Goal: Task Accomplishment & Management: Manage account settings

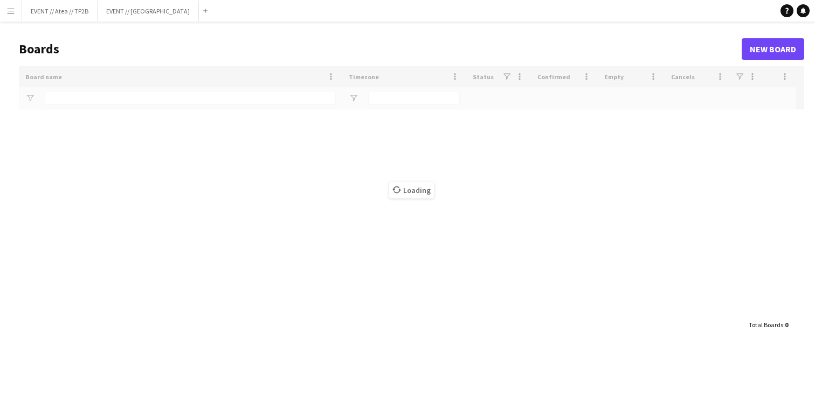
type input "******"
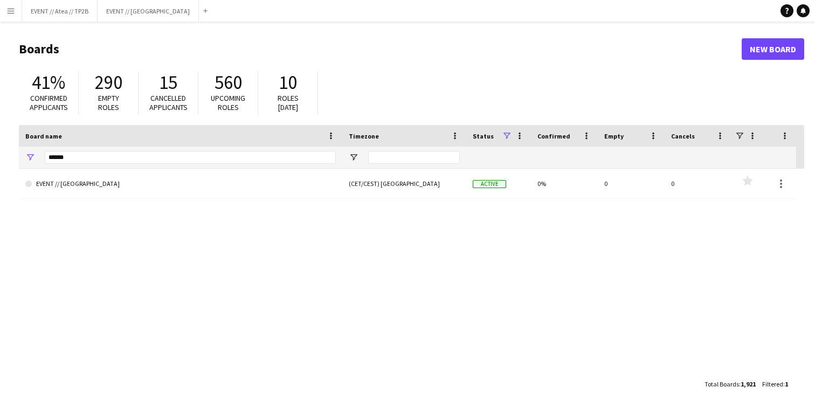
click at [8, 7] on app-icon "Menu" at bounding box center [10, 10] width 9 height 9
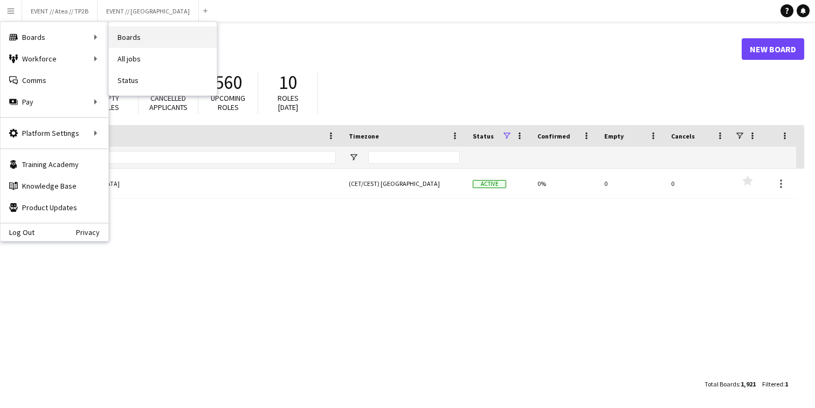
click at [149, 39] on link "Boards" at bounding box center [163, 37] width 108 height 22
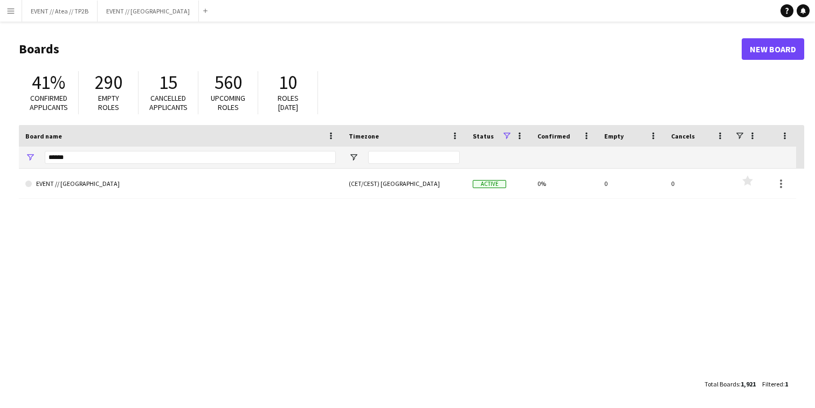
click at [9, 15] on button "Menu" at bounding box center [11, 11] width 22 height 22
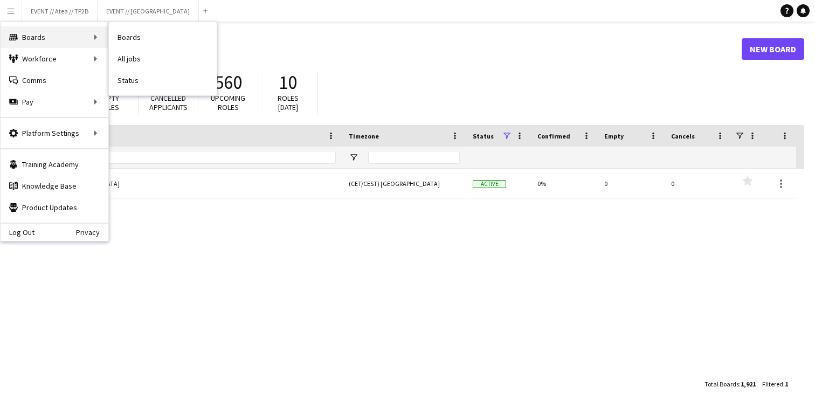
click at [68, 33] on div "Boards Boards" at bounding box center [55, 37] width 108 height 22
click at [16, 16] on button "Menu" at bounding box center [11, 11] width 22 height 22
click at [156, 66] on link "All jobs" at bounding box center [163, 59] width 108 height 22
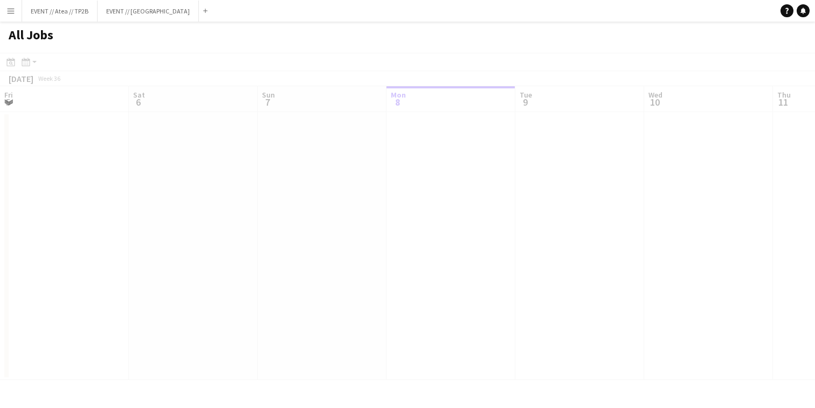
scroll to position [0, 258]
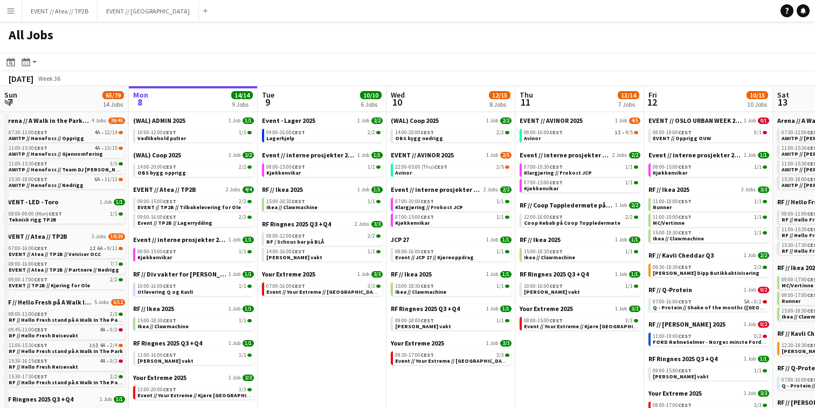
click at [14, 13] on app-icon "Menu" at bounding box center [10, 10] width 9 height 9
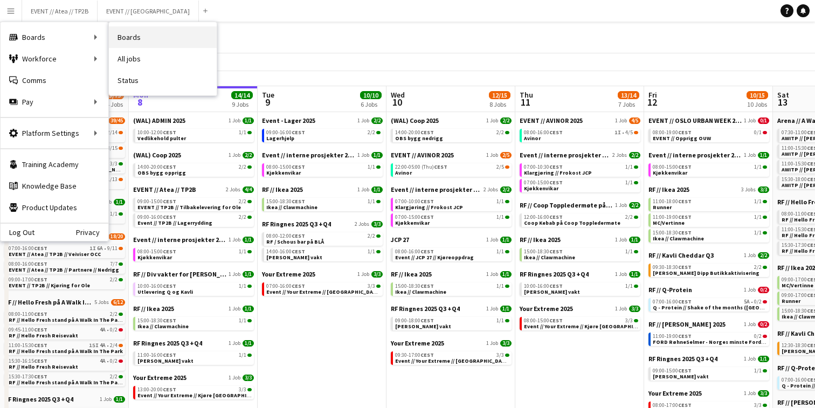
click at [161, 32] on link "Boards" at bounding box center [163, 37] width 108 height 22
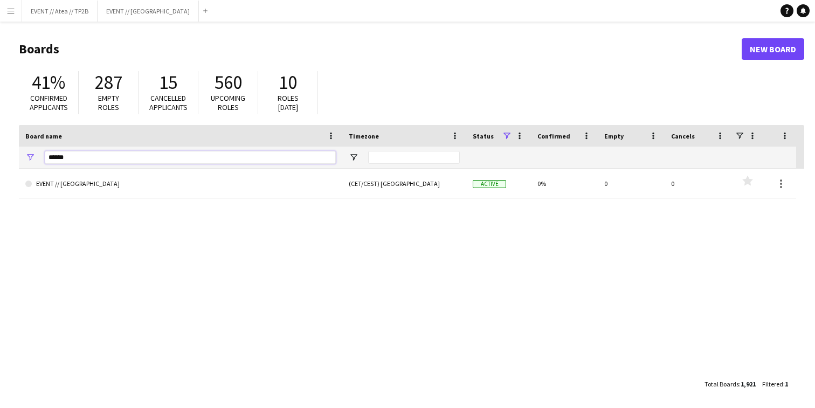
drag, startPoint x: 87, startPoint y: 160, endPoint x: 20, endPoint y: 151, distance: 68.0
click at [24, 153] on div "******" at bounding box center [180, 158] width 323 height 22
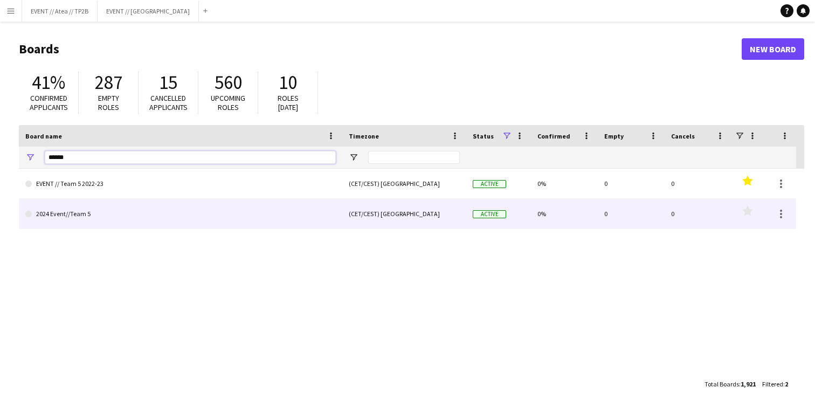
type input "******"
click at [78, 212] on link "2024 Event//Team 5" at bounding box center [180, 214] width 311 height 30
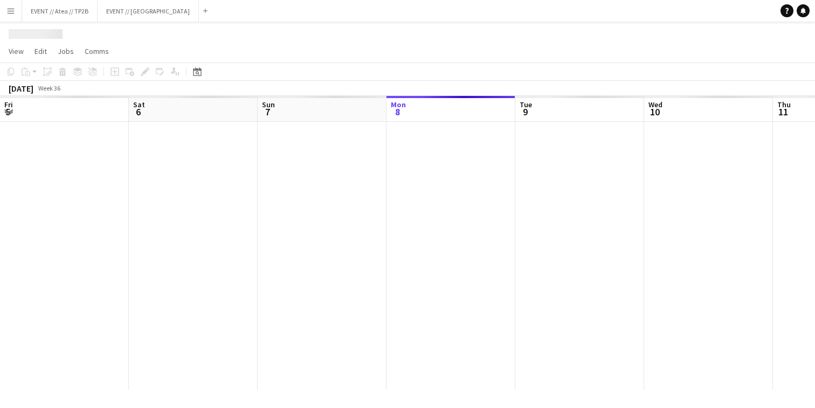
scroll to position [0, 258]
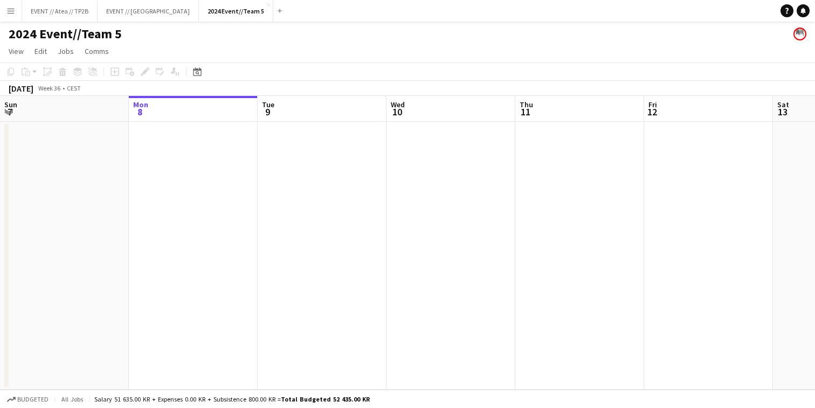
click at [191, 180] on app-date-cell at bounding box center [193, 256] width 129 height 268
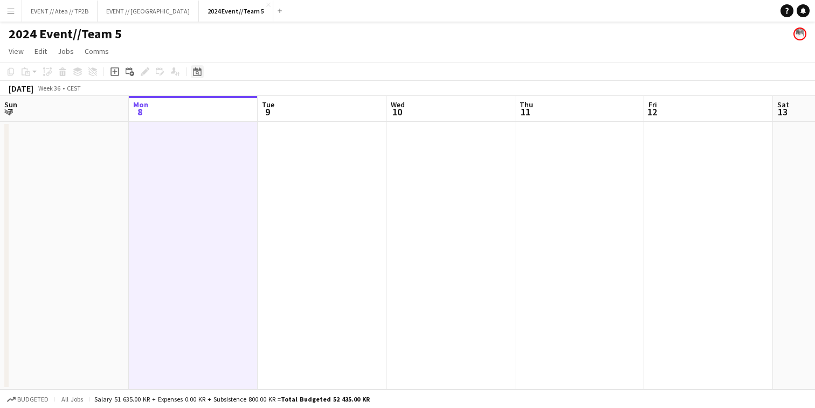
click at [197, 70] on icon at bounding box center [197, 71] width 8 height 9
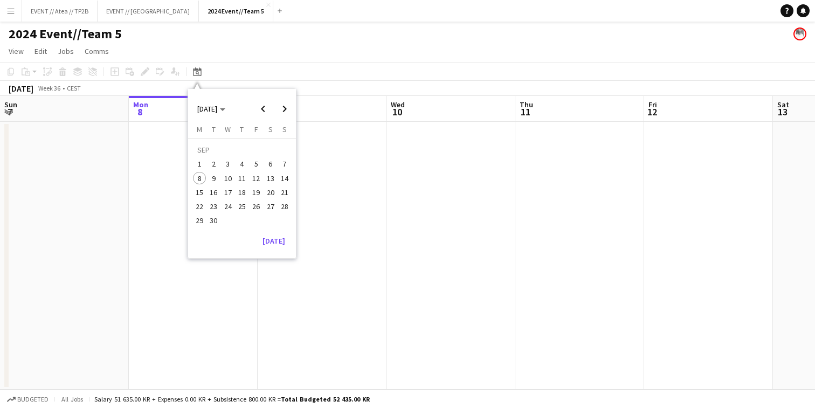
click at [148, 167] on app-date-cell at bounding box center [193, 256] width 129 height 268
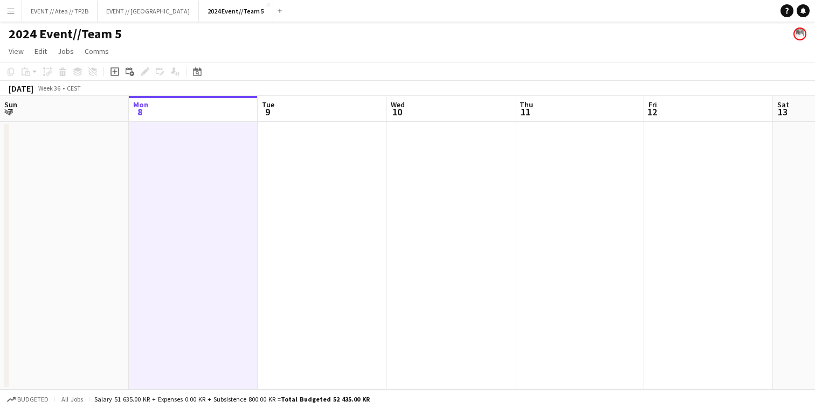
click at [116, 62] on app-page-menu "View Day view expanded Day view collapsed Month view Date picker Jump to [DATE]…" at bounding box center [407, 52] width 815 height 20
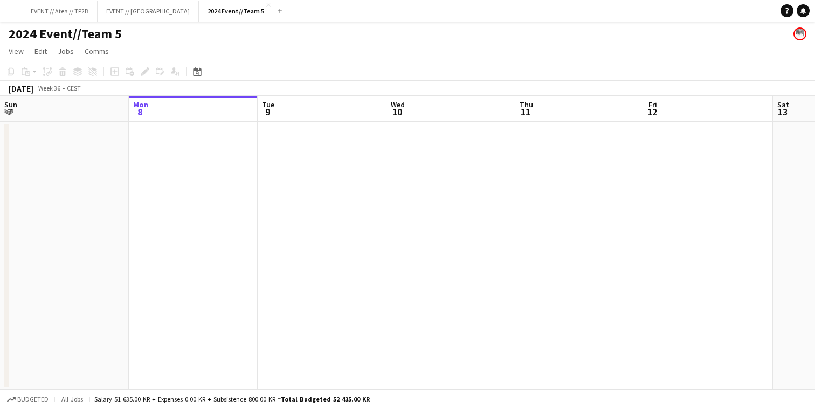
click at [174, 138] on app-date-cell at bounding box center [193, 256] width 129 height 268
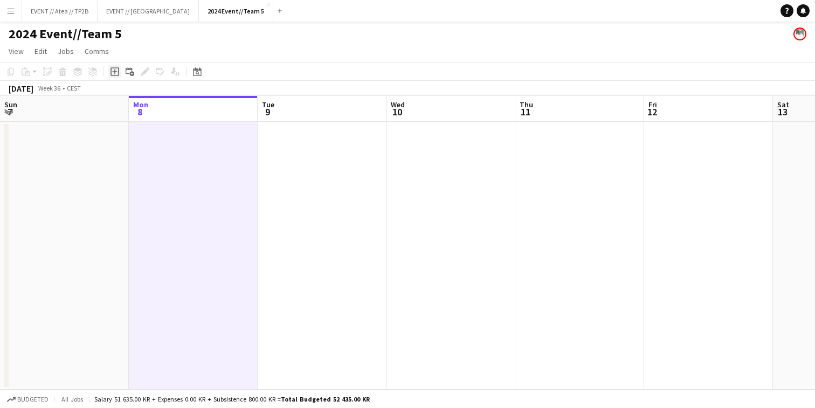
click at [113, 75] on icon "Add job" at bounding box center [115, 71] width 9 height 9
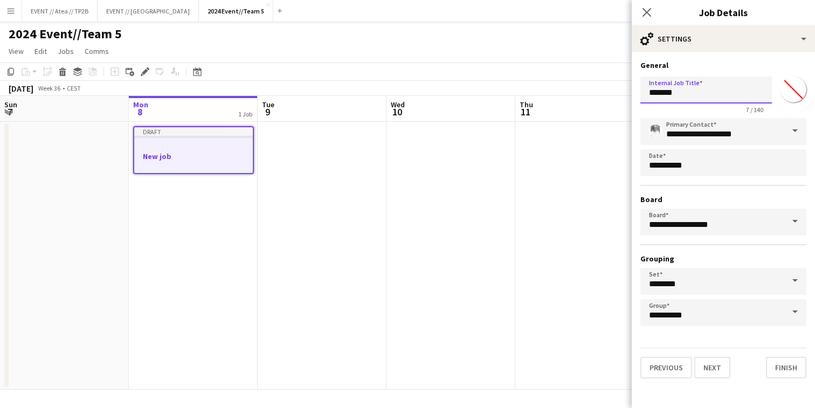
drag, startPoint x: 686, startPoint y: 99, endPoint x: 516, endPoint y: 71, distance: 171.6
click at [516, 71] on body "Menu Boards Boards Boards All jobs Status Workforce Workforce My Workforce Recr…" at bounding box center [407, 204] width 815 height 408
type input "**********"
click at [712, 368] on button "Next" at bounding box center [712, 368] width 36 height 22
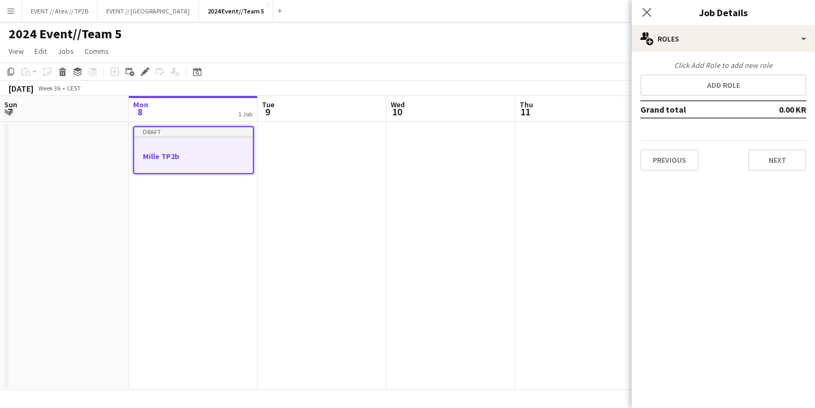
click at [400, 216] on app-date-cell at bounding box center [451, 256] width 129 height 268
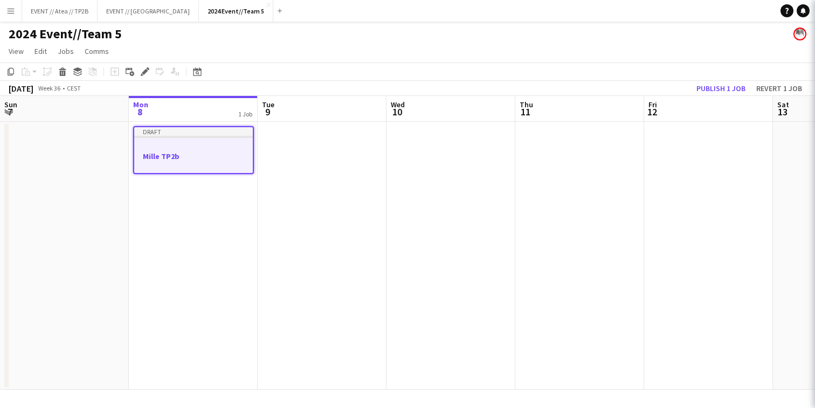
scroll to position [0, 258]
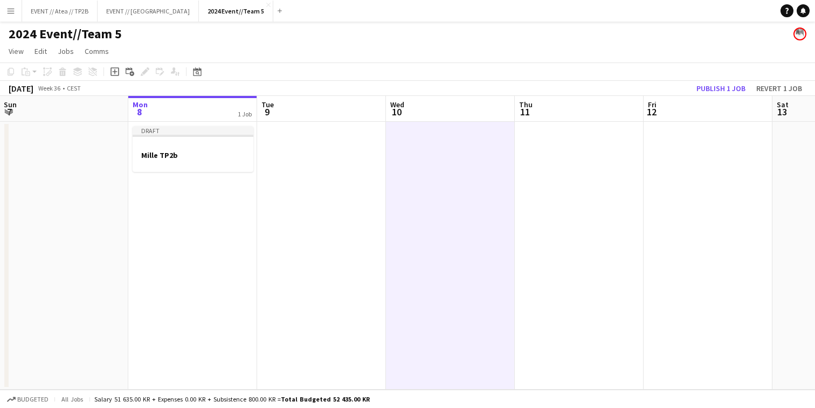
click at [178, 211] on app-date-cell "Draft Mille TP2b" at bounding box center [192, 256] width 129 height 268
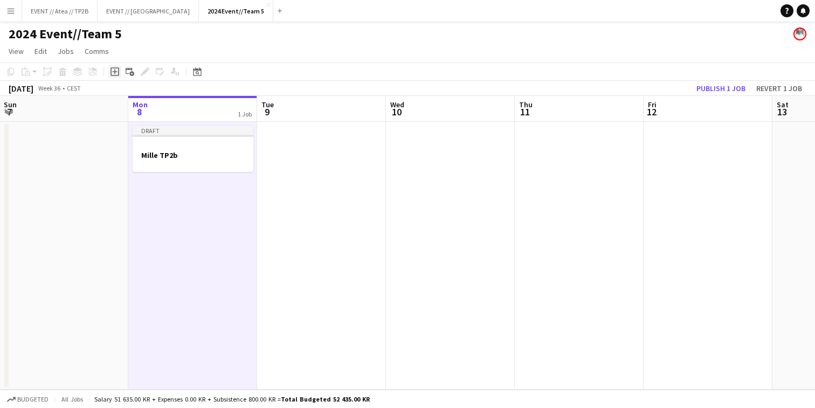
click at [111, 70] on icon at bounding box center [115, 71] width 9 height 9
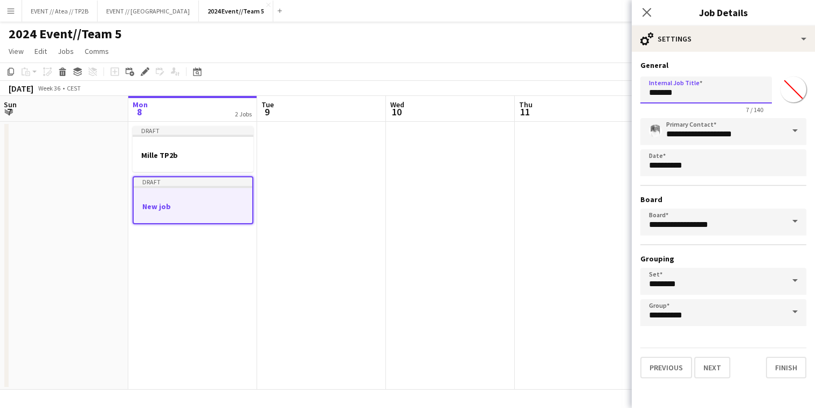
drag, startPoint x: 689, startPoint y: 94, endPoint x: 572, endPoint y: 85, distance: 117.9
click at [572, 85] on body "Menu Boards Boards Boards All jobs Status Workforce Workforce My Workforce Recr…" at bounding box center [407, 204] width 815 height 408
type input "**********"
click at [712, 368] on button "Next" at bounding box center [712, 368] width 36 height 22
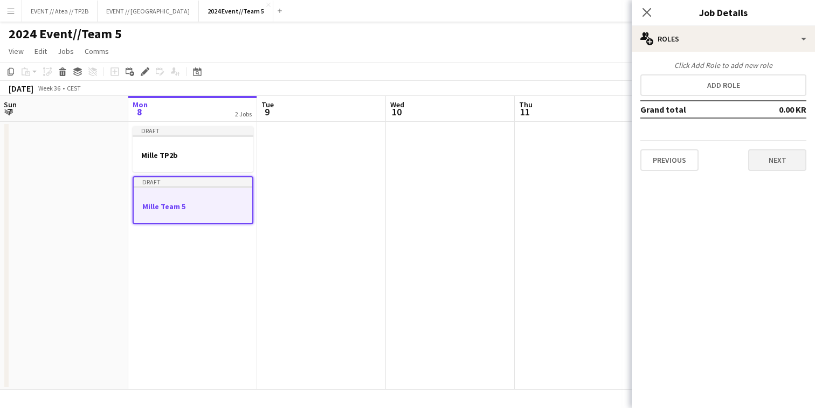
click at [783, 162] on button "Next" at bounding box center [777, 160] width 58 height 22
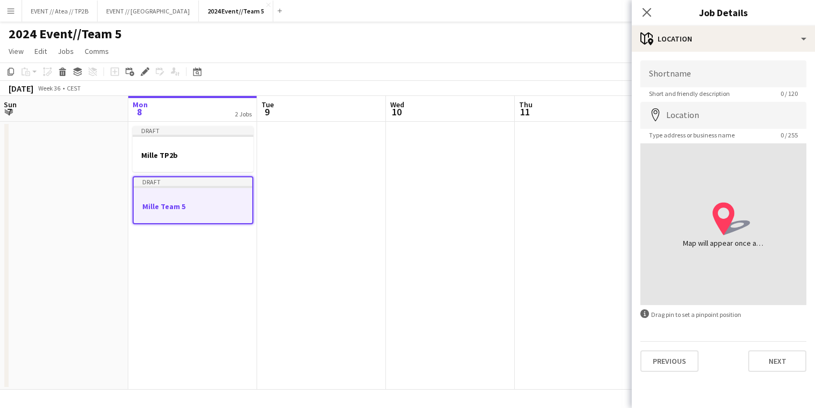
click at [532, 267] on app-date-cell at bounding box center [579, 256] width 129 height 268
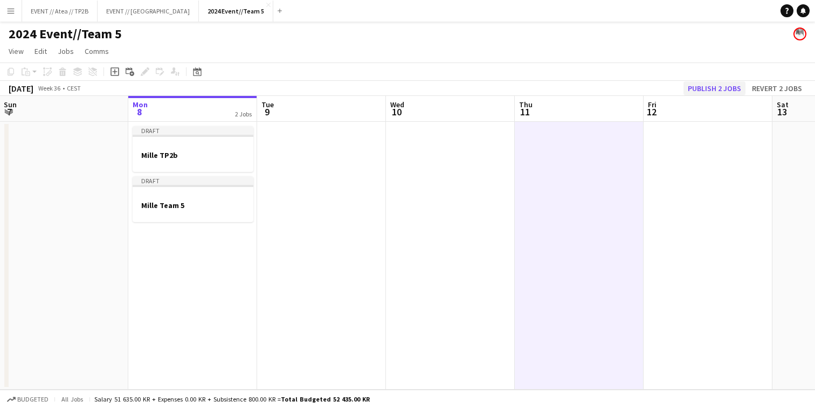
click at [711, 92] on button "Publish 2 jobs" at bounding box center [715, 88] width 62 height 14
click at [208, 154] on div at bounding box center [193, 155] width 121 height 9
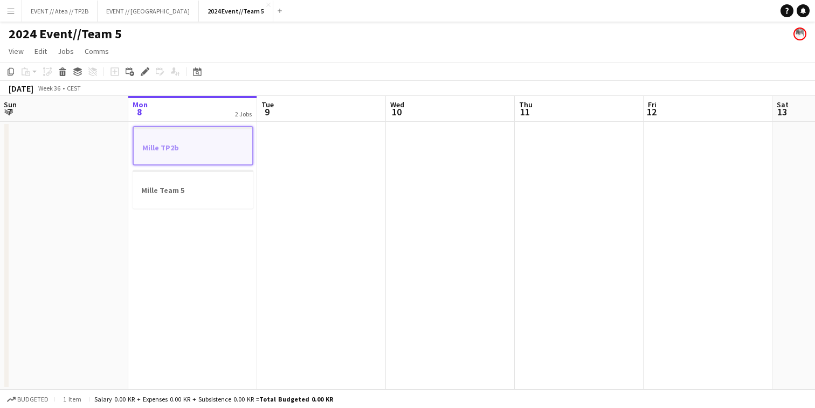
click at [137, 133] on app-job-card "Mille TP2b" at bounding box center [193, 145] width 121 height 39
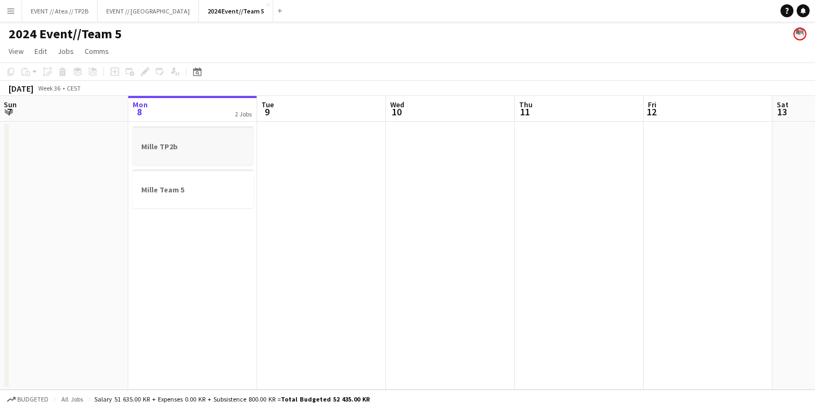
click at [180, 146] on h3 "Mille TP2b" at bounding box center [193, 147] width 121 height 10
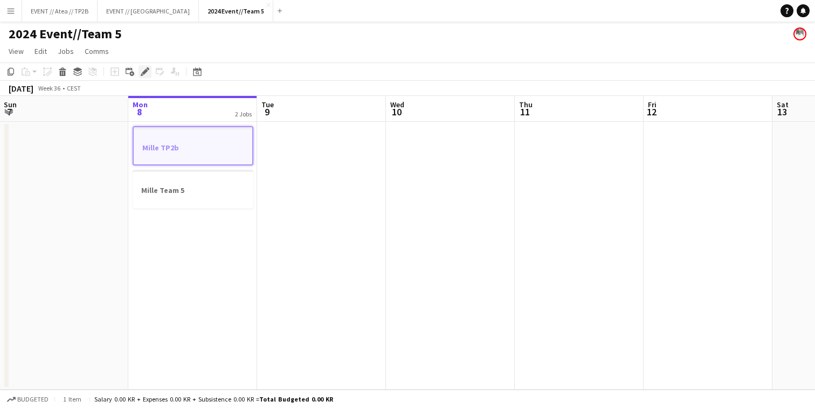
click at [144, 70] on icon "Edit" at bounding box center [145, 71] width 9 height 9
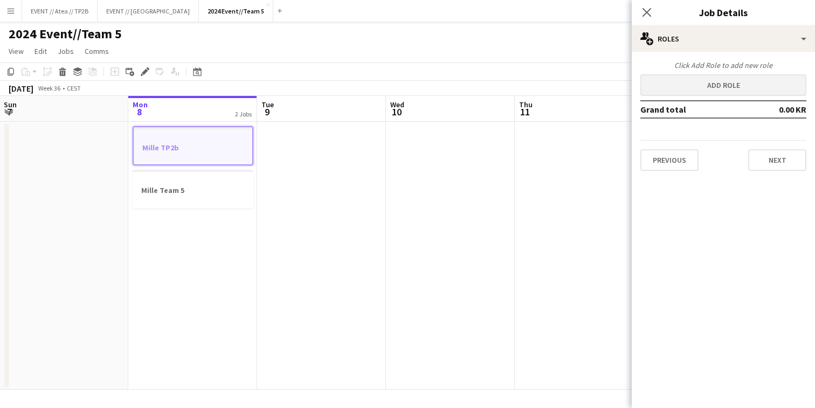
click at [733, 80] on button "Add role" at bounding box center [723, 85] width 166 height 22
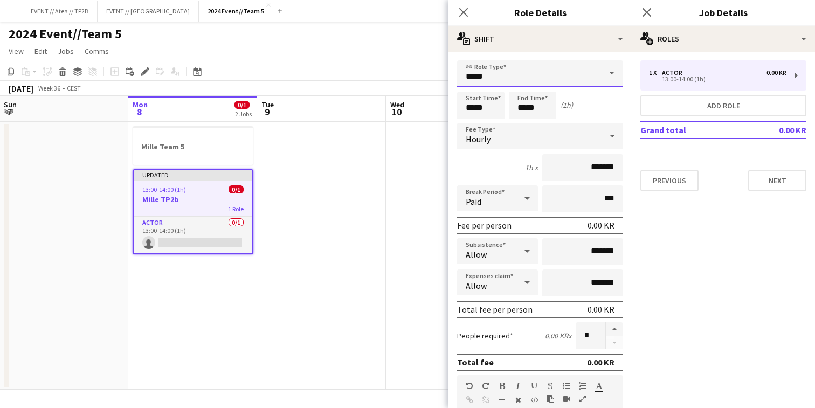
click at [505, 74] on input "*****" at bounding box center [540, 73] width 166 height 27
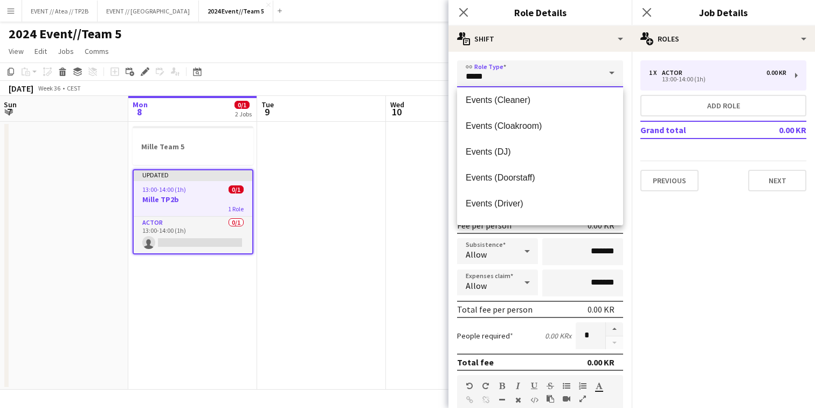
scroll to position [189, 0]
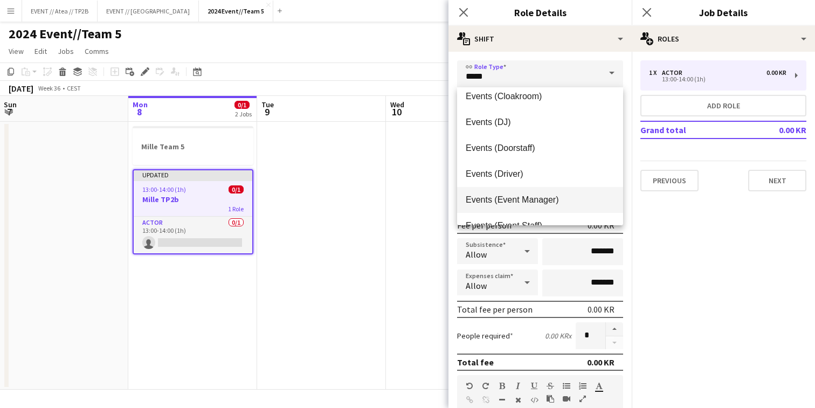
click at [532, 206] on mat-option "Events (Event Manager)" at bounding box center [540, 200] width 166 height 26
type input "**********"
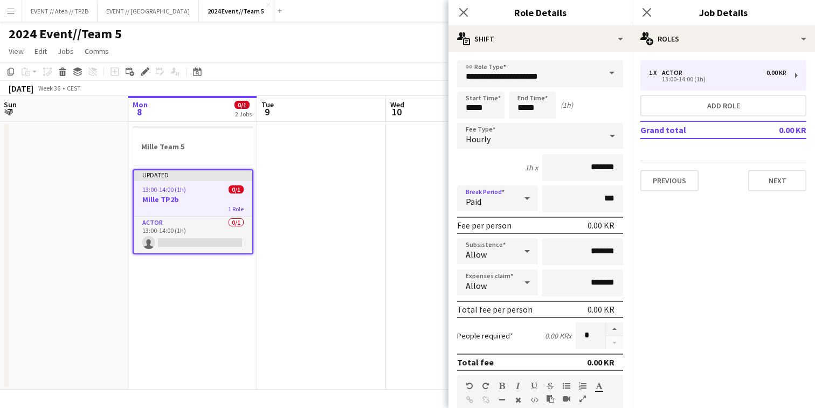
click at [515, 197] on div "Paid" at bounding box center [486, 198] width 59 height 26
click at [507, 158] on div at bounding box center [407, 204] width 815 height 408
click at [520, 137] on div "Hourly" at bounding box center [529, 136] width 144 height 26
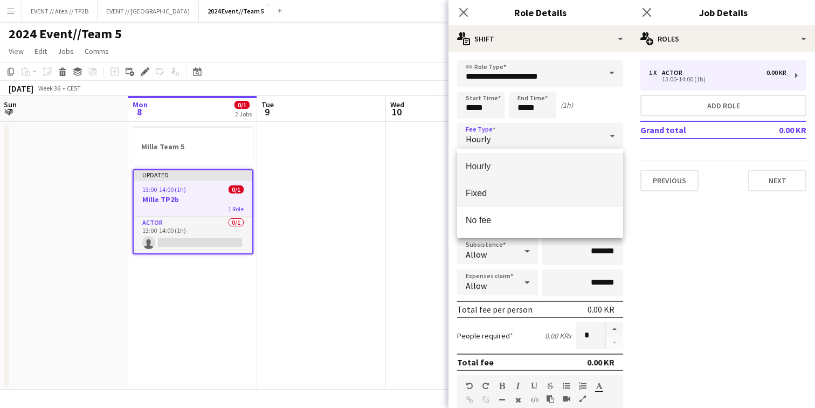
click at [499, 197] on span "Fixed" at bounding box center [540, 193] width 149 height 10
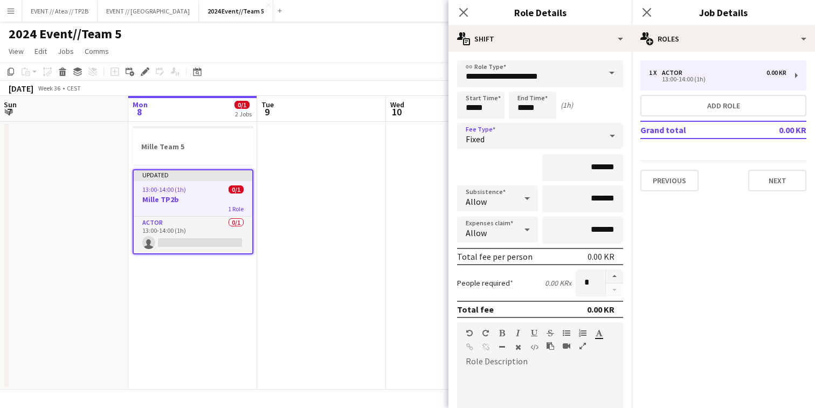
scroll to position [0, 0]
click at [450, 9] on div "Close pop-in" at bounding box center [464, 12] width 30 height 25
click at [467, 9] on icon at bounding box center [463, 12] width 10 height 10
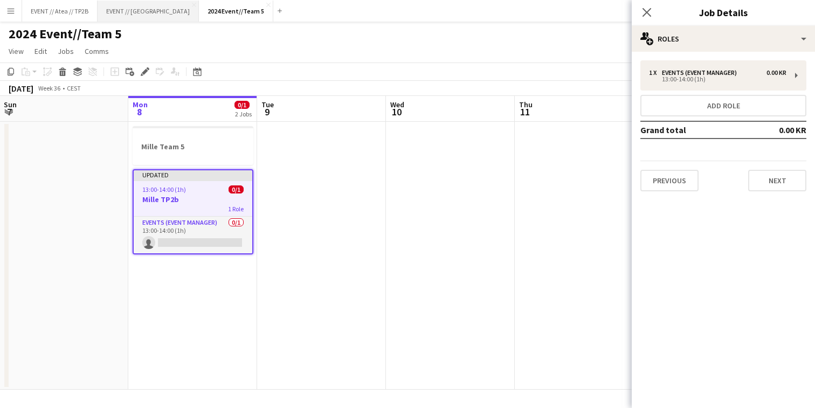
click at [137, 13] on button "EVENT // Heidelberg Close" at bounding box center [148, 11] width 101 height 21
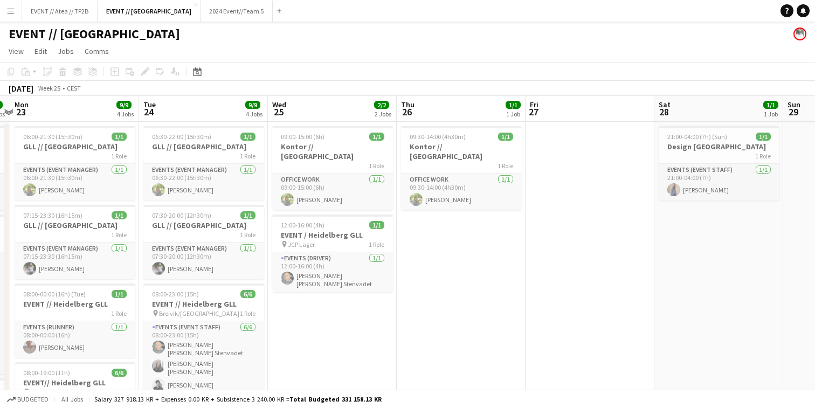
scroll to position [0, 249]
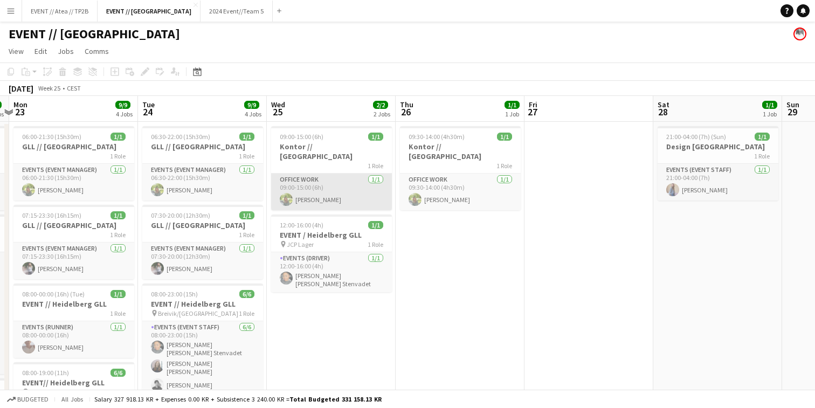
click at [321, 193] on app-card-role "Office work [DATE] 09:00-15:00 (6h) [PERSON_NAME]" at bounding box center [331, 192] width 121 height 37
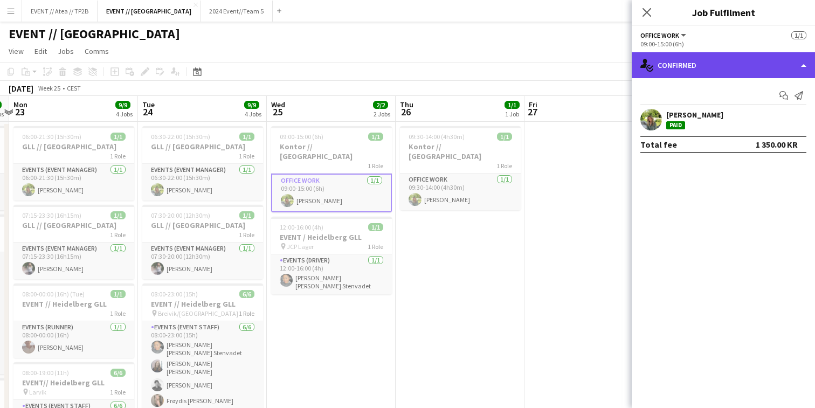
click at [734, 68] on div "single-neutral-actions-check-2 Confirmed" at bounding box center [723, 65] width 183 height 26
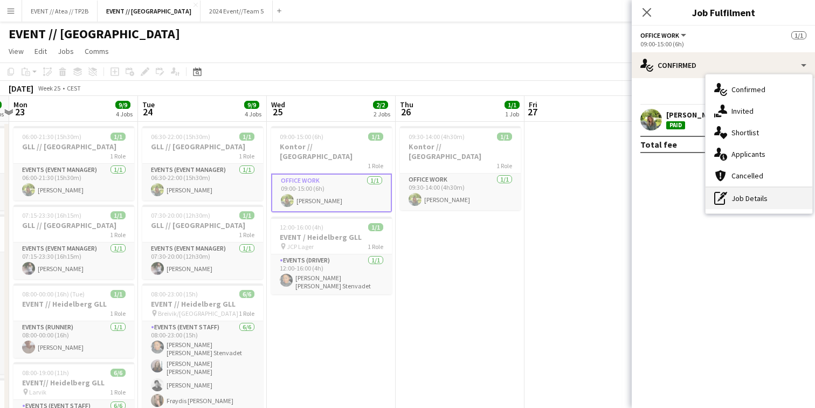
click at [745, 198] on div "pen-write Job Details" at bounding box center [759, 199] width 107 height 22
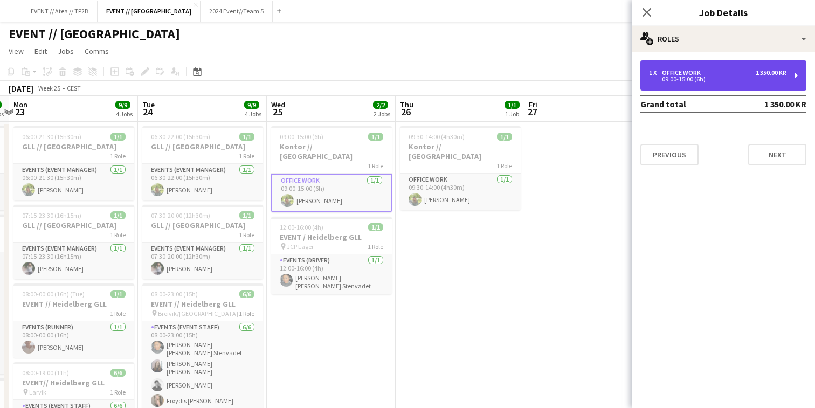
click at [722, 86] on div "1 x Office work 1 350.00 KR 09:00-15:00 (6h)" at bounding box center [723, 75] width 166 height 30
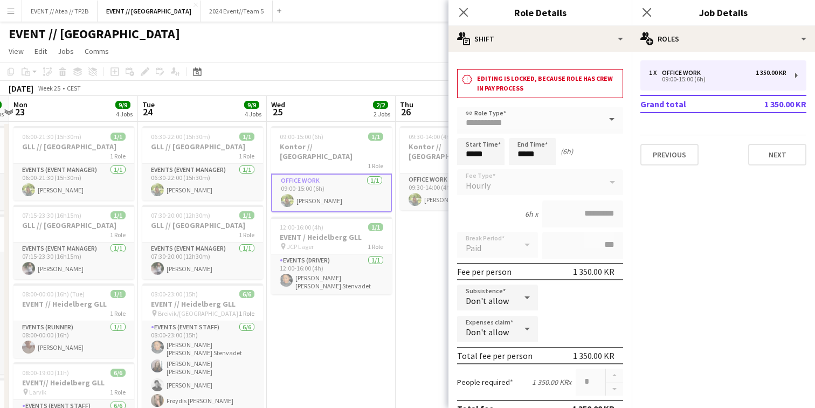
click at [389, 329] on app-date-cell "09:00-15:00 (6h) 1/1 Kontor // Heidelberg 1 Role Office work [DATE] 09:00-15:00…" at bounding box center [331, 339] width 129 height 434
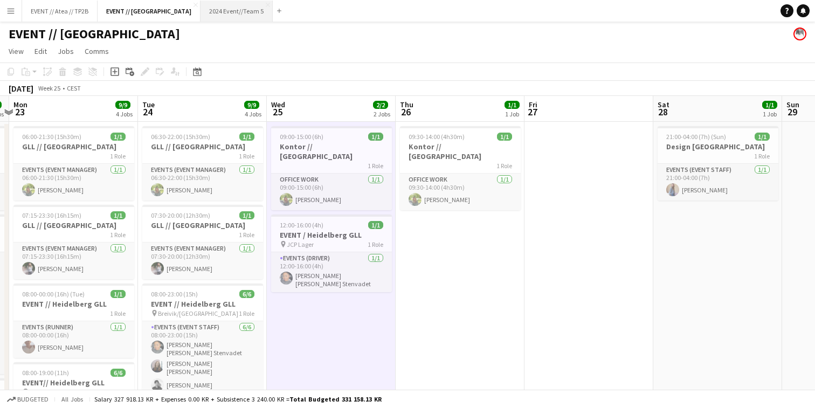
click at [205, 15] on button "2024 Event//Team 5 Close" at bounding box center [237, 11] width 72 height 21
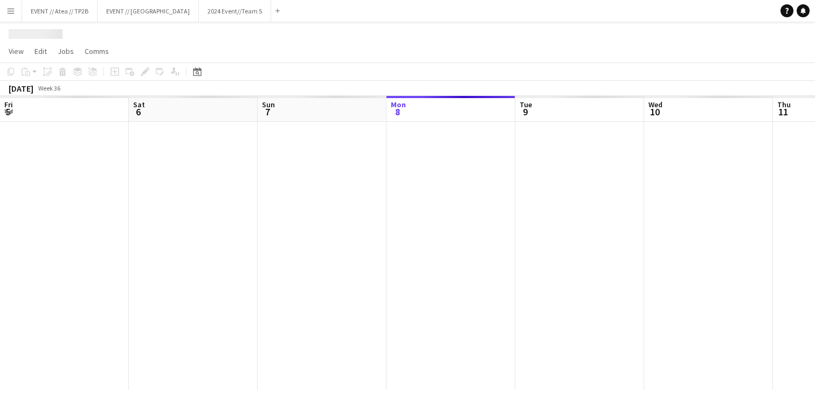
scroll to position [0, 258]
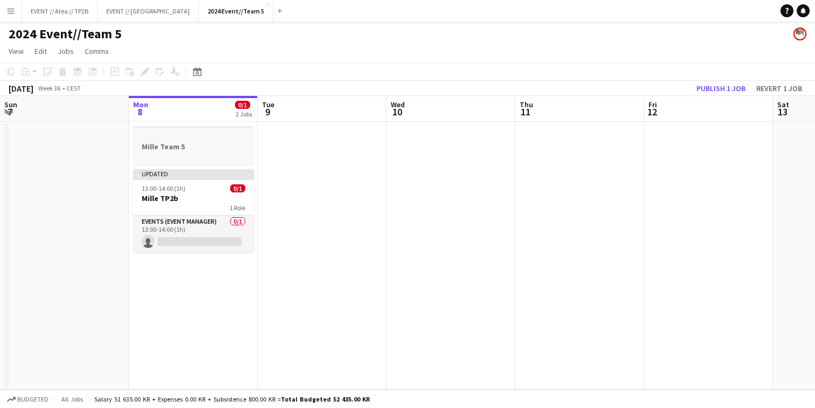
drag, startPoint x: 395, startPoint y: 220, endPoint x: 154, endPoint y: 157, distance: 249.1
click at [154, 157] on div at bounding box center [193, 155] width 121 height 9
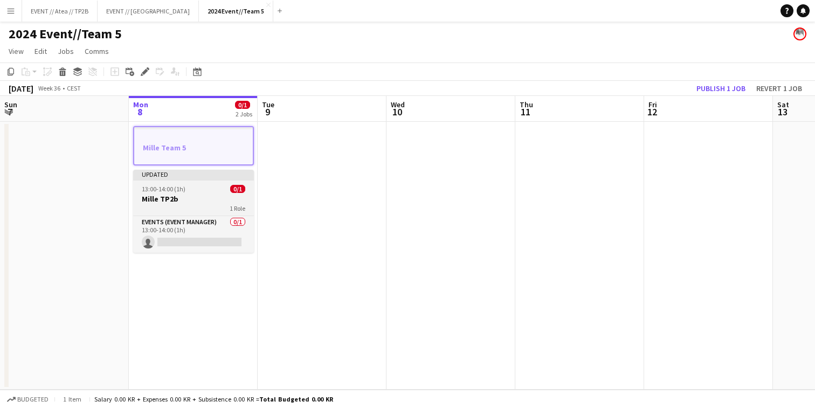
click at [186, 196] on h3 "Mille TP2b" at bounding box center [193, 199] width 121 height 10
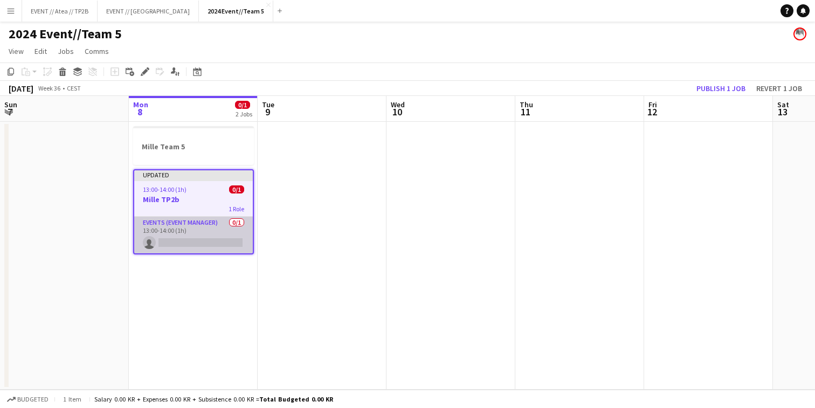
click at [190, 236] on app-card-role "Events (Event Manager) 0/1 13:00-14:00 (1h) single-neutral-actions" at bounding box center [193, 235] width 119 height 37
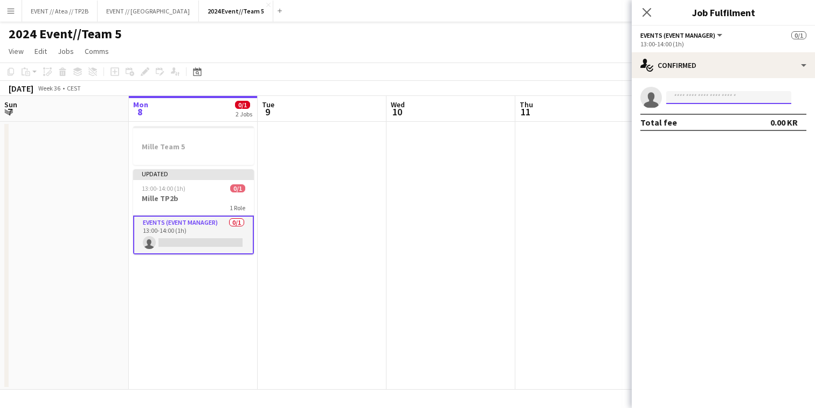
click at [726, 98] on input at bounding box center [728, 97] width 125 height 13
click at [550, 220] on app-date-cell at bounding box center [579, 256] width 129 height 268
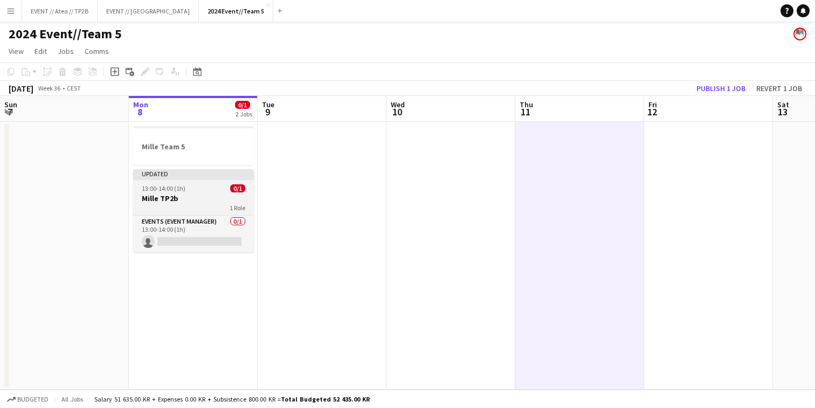
click at [212, 195] on h3 "Mille TP2b" at bounding box center [193, 199] width 121 height 10
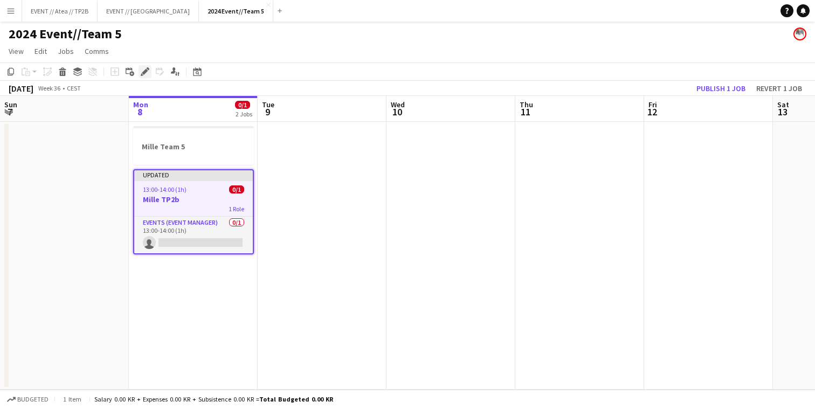
click at [146, 66] on div "Edit" at bounding box center [145, 71] width 13 height 13
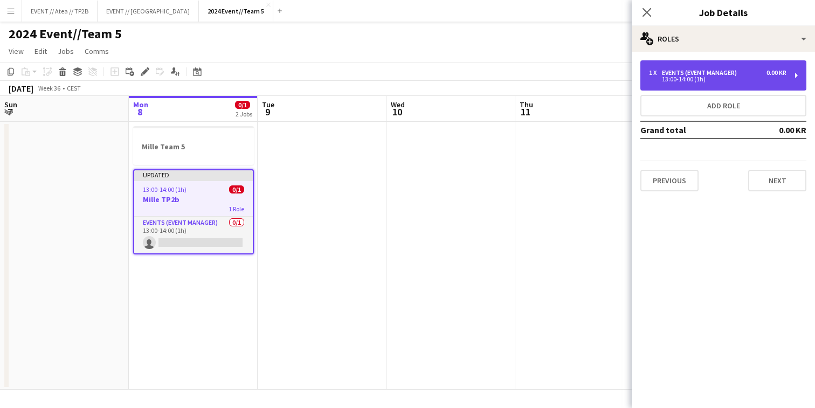
click at [739, 78] on div "13:00-14:00 (1h)" at bounding box center [717, 79] width 137 height 5
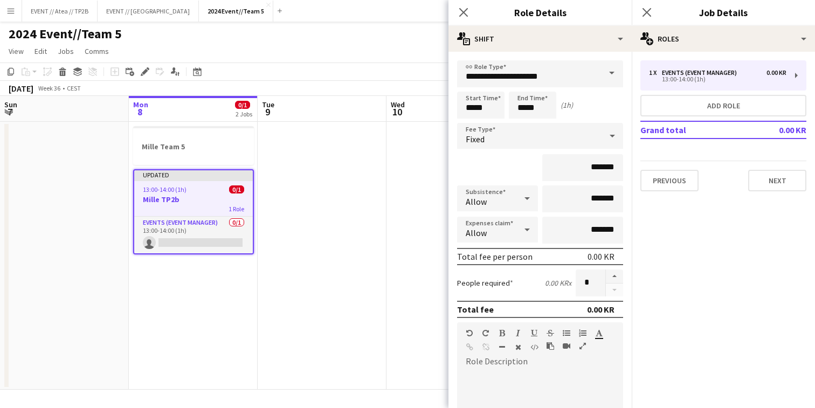
click at [565, 143] on div "Fixed" at bounding box center [529, 136] width 144 height 26
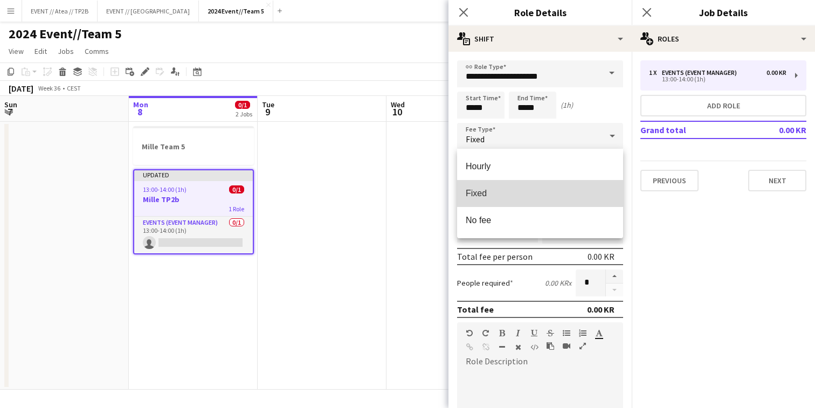
click at [515, 188] on span "Fixed" at bounding box center [540, 193] width 149 height 10
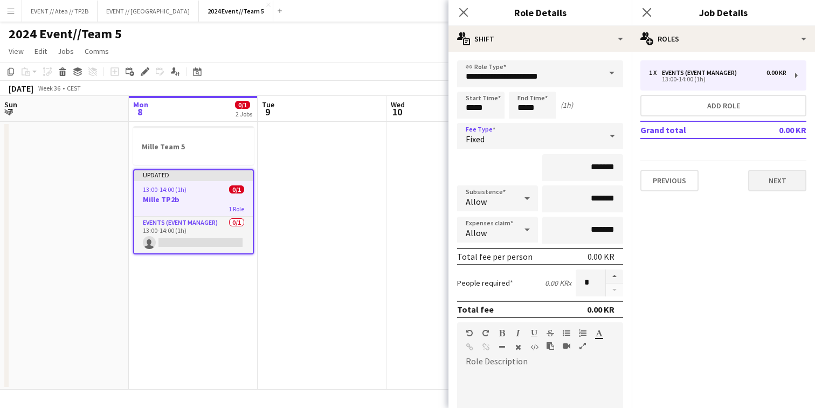
click at [783, 171] on button "Next" at bounding box center [777, 181] width 58 height 22
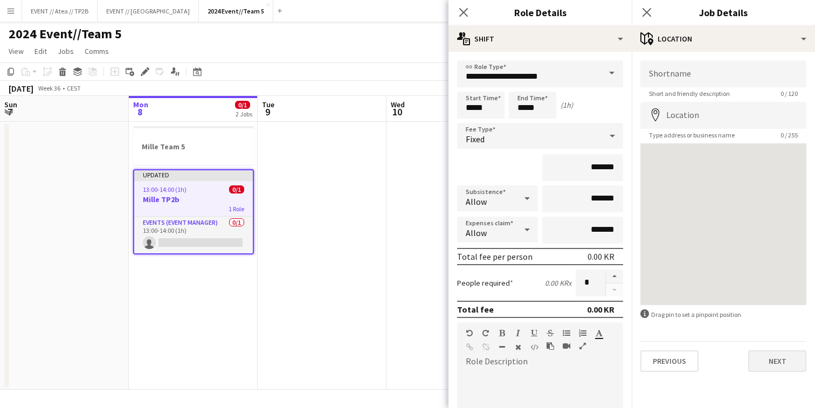
click at [777, 371] on button "Next" at bounding box center [777, 361] width 58 height 22
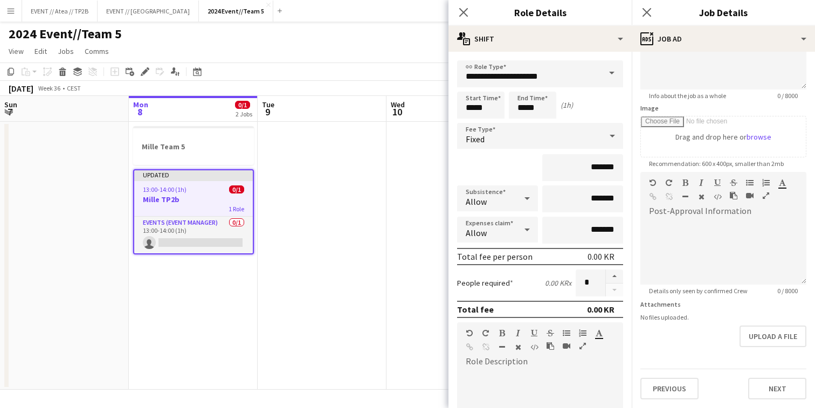
click at [776, 374] on div "Previous Next" at bounding box center [723, 384] width 166 height 31
click at [775, 382] on button "Next" at bounding box center [777, 389] width 58 height 22
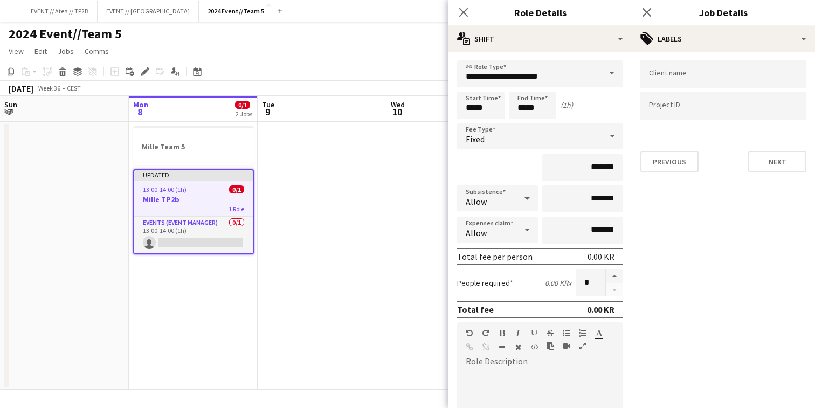
scroll to position [0, 0]
click at [692, 78] on input "Type to search client labels..." at bounding box center [723, 75] width 149 height 10
click at [686, 107] on input "Type to search project ID labels..." at bounding box center [723, 106] width 149 height 10
paste input "*******"
click at [654, 108] on input "*******" at bounding box center [723, 110] width 149 height 10
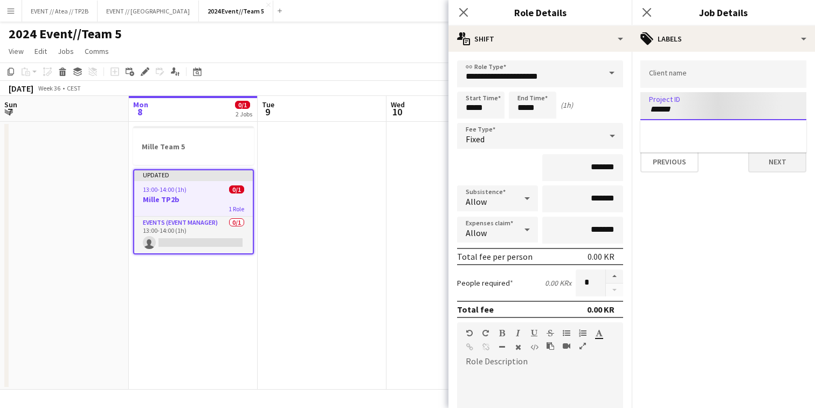
type input "******"
click at [777, 165] on button "Next" at bounding box center [777, 162] width 58 height 22
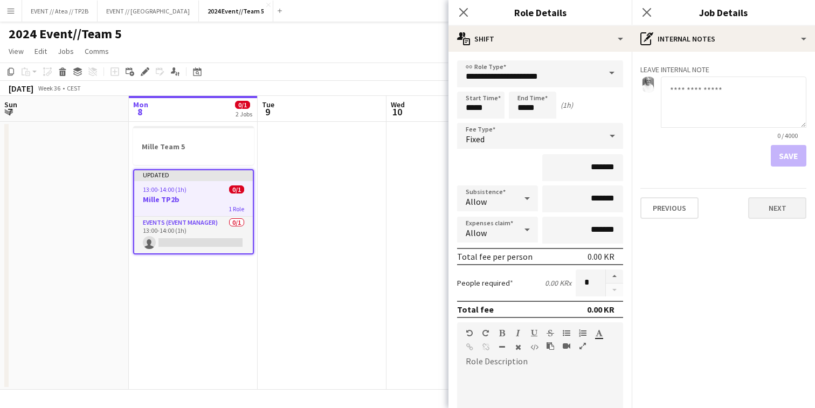
click at [774, 204] on button "Next" at bounding box center [777, 208] width 58 height 22
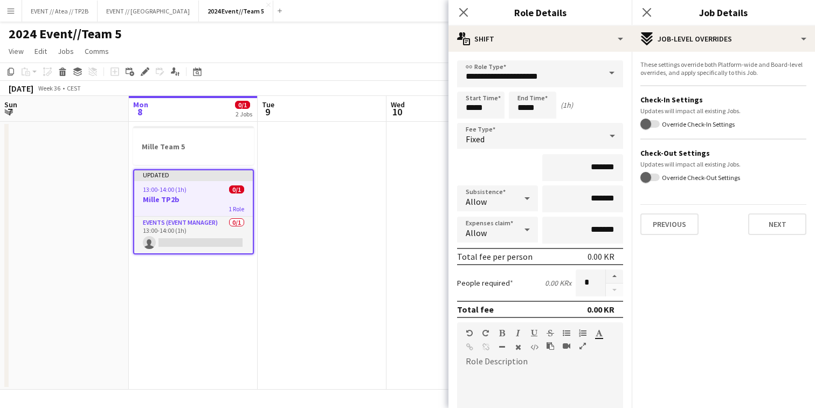
click at [383, 237] on app-date-cell at bounding box center [322, 256] width 129 height 268
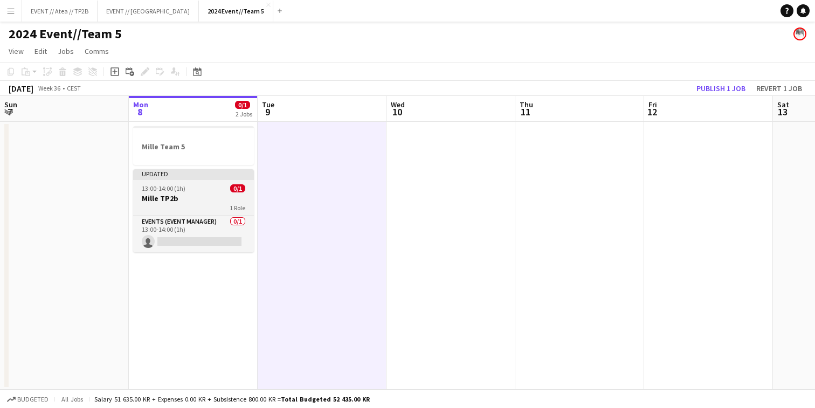
click at [194, 205] on div "1 Role" at bounding box center [193, 207] width 121 height 9
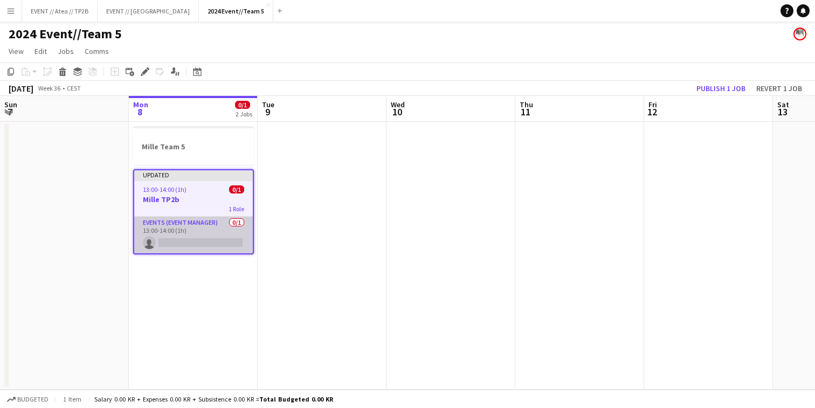
click at [202, 244] on app-card-role "Events (Event Manager) 0/1 13:00-14:00 (1h) single-neutral-actions" at bounding box center [193, 235] width 119 height 37
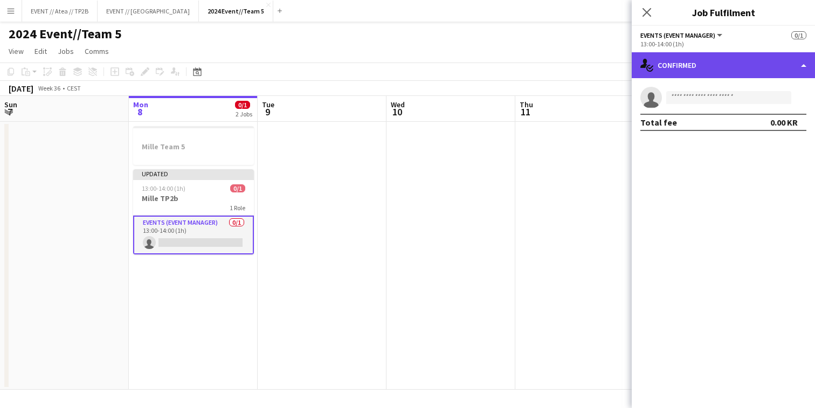
click at [727, 64] on div "single-neutral-actions-check-2 Confirmed" at bounding box center [723, 65] width 183 height 26
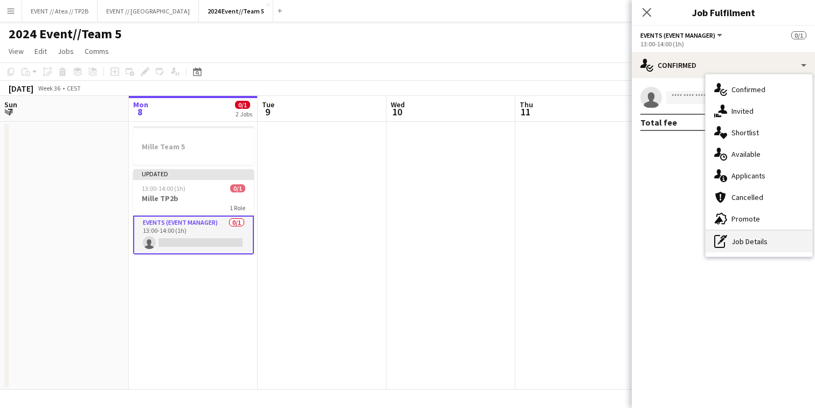
click at [770, 244] on div "pen-write Job Details" at bounding box center [759, 242] width 107 height 22
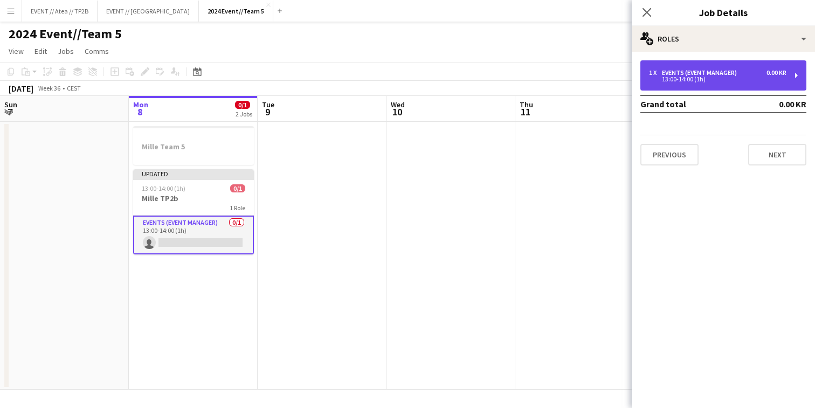
click at [691, 89] on div "1 x Events (Event Manager) 0.00 KR 13:00-14:00 (1h)" at bounding box center [723, 75] width 166 height 30
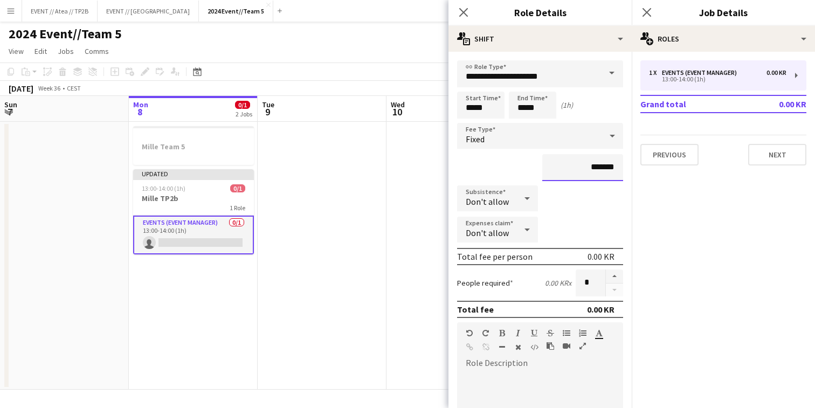
click at [591, 170] on input "*******" at bounding box center [582, 167] width 81 height 27
type input "****"
type input "********"
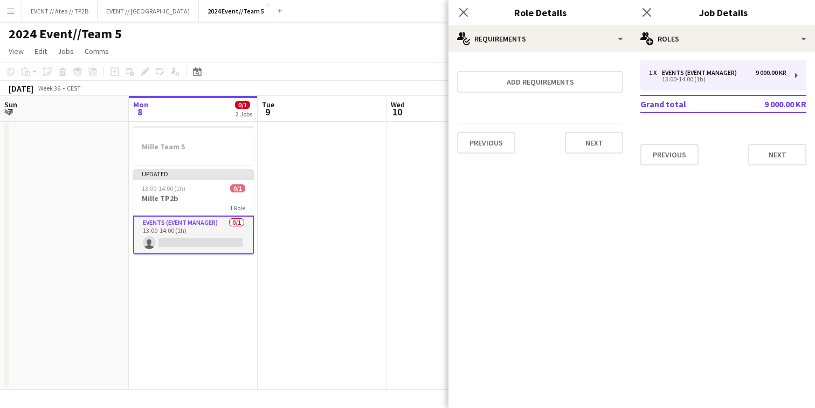
click at [592, 132] on div "Previous Next" at bounding box center [540, 142] width 166 height 39
click at [611, 140] on button "Next" at bounding box center [594, 143] width 58 height 22
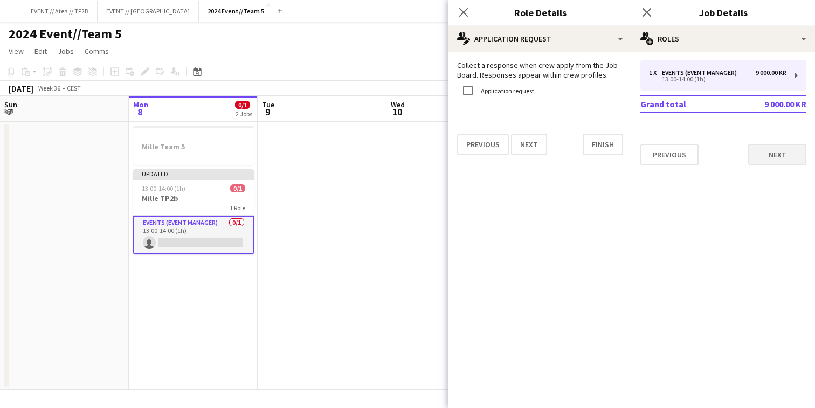
click at [791, 154] on button "Next" at bounding box center [777, 155] width 58 height 22
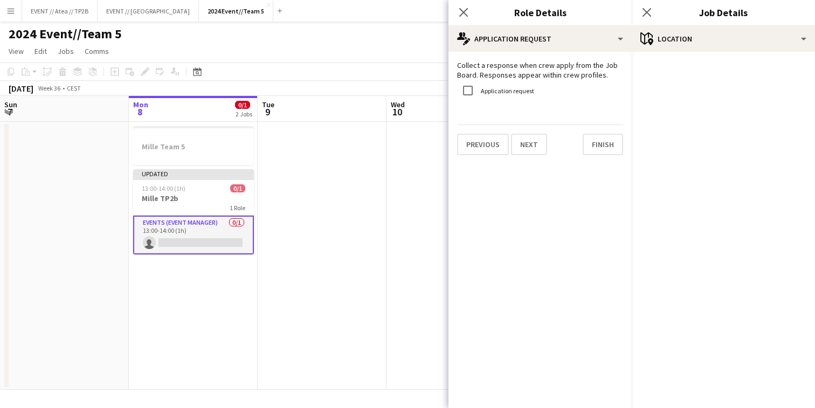
click at [359, 275] on app-date-cell at bounding box center [322, 256] width 129 height 268
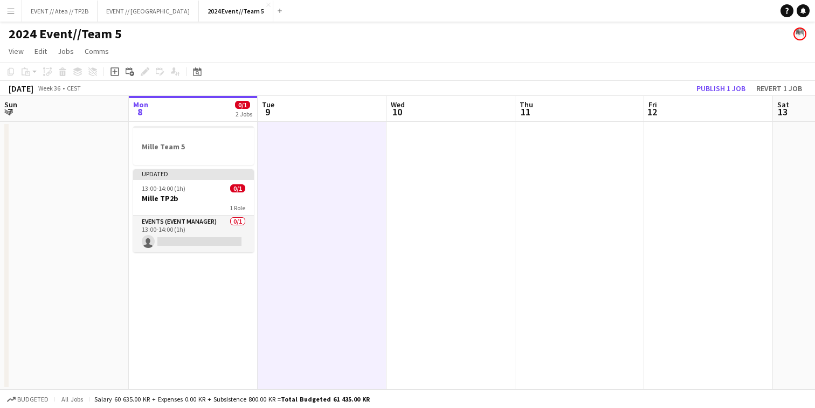
click at [175, 253] on app-date-cell "Mille Team 5 Updated 13:00-14:00 (1h) 0/1 Mille TP2b 1 Role Events (Event Manag…" at bounding box center [193, 256] width 129 height 268
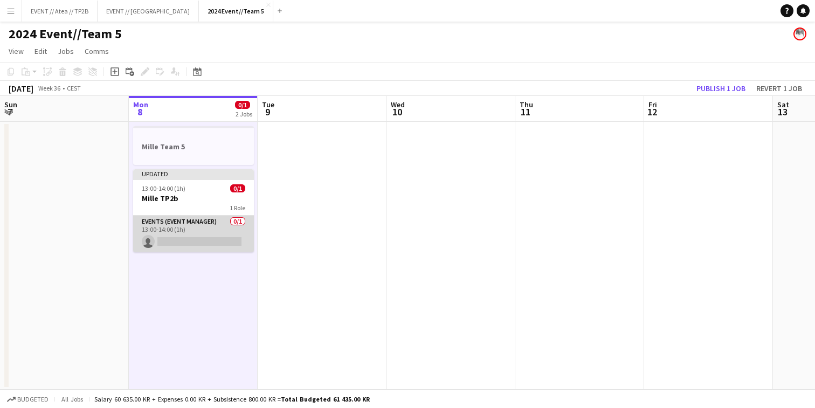
click at [189, 237] on app-card-role "Events (Event Manager) 0/1 13:00-14:00 (1h) single-neutral-actions" at bounding box center [193, 234] width 121 height 37
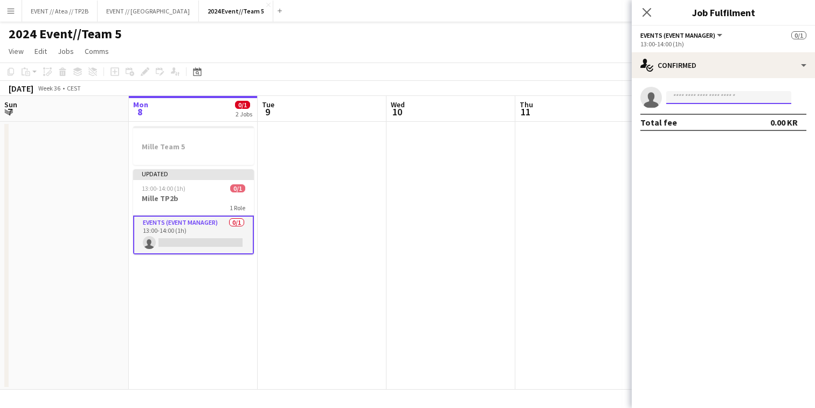
click at [712, 101] on input at bounding box center [728, 97] width 125 height 13
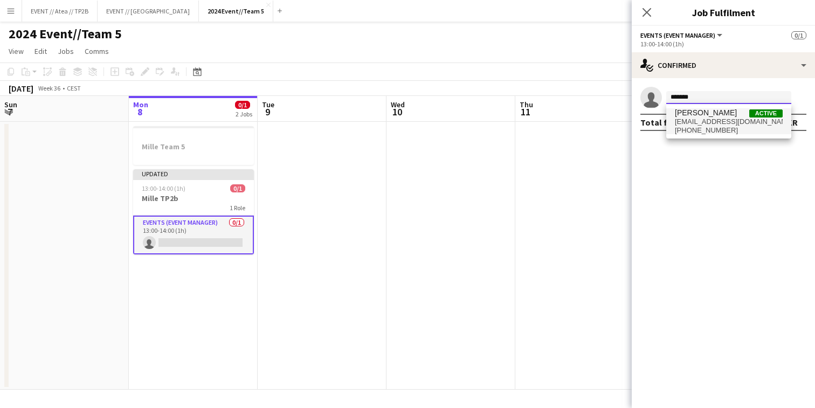
type input "*******"
click at [727, 128] on span "[PHONE_NUMBER]" at bounding box center [729, 130] width 108 height 9
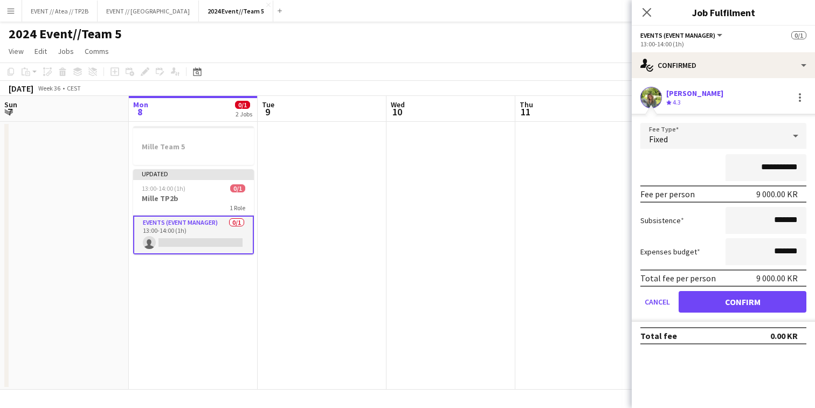
click at [745, 303] on button "Confirm" at bounding box center [743, 302] width 128 height 22
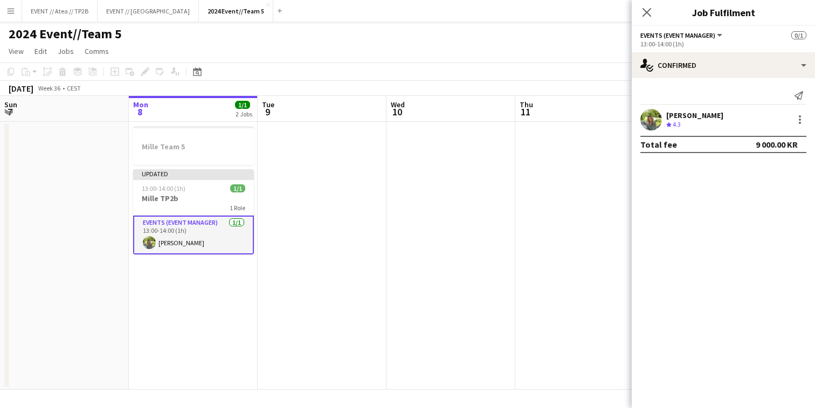
click at [587, 264] on app-date-cell at bounding box center [579, 256] width 129 height 268
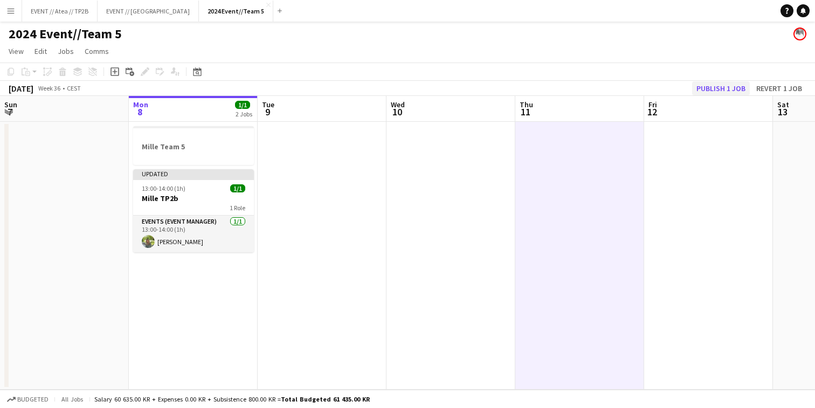
click at [715, 86] on button "Publish 1 job" at bounding box center [721, 88] width 58 height 14
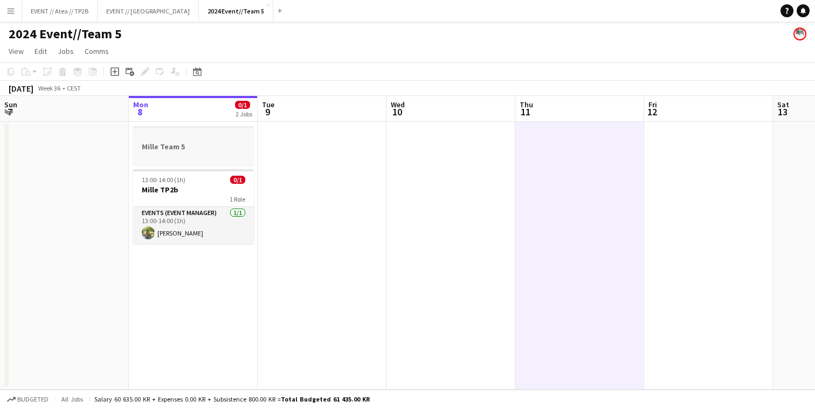
click at [196, 156] on div at bounding box center [193, 155] width 121 height 9
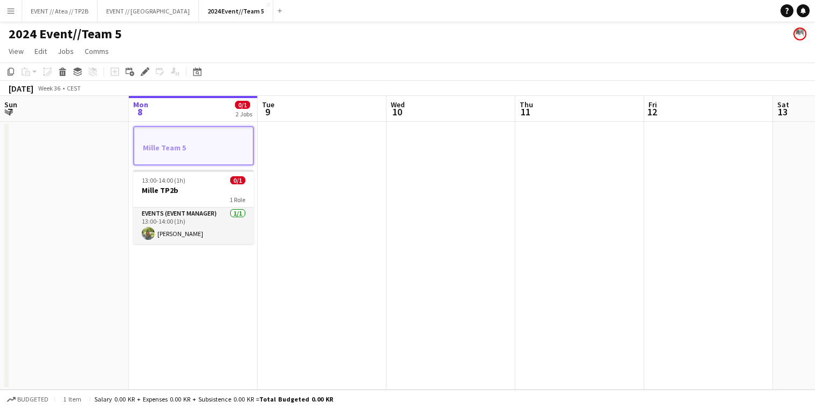
click at [329, 280] on app-date-cell at bounding box center [322, 256] width 129 height 268
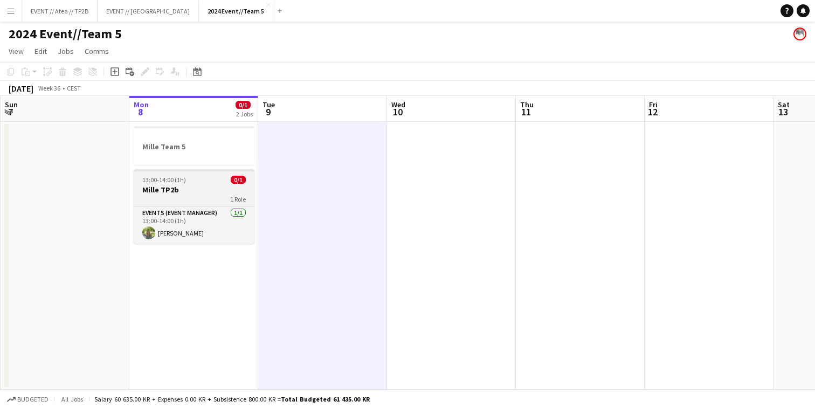
click at [191, 171] on app-job-card "13:00-14:00 (1h) 0/1 Mille TP2b 1 Role Events (Event Manager) [DATE] 13:00-14:0…" at bounding box center [194, 206] width 121 height 74
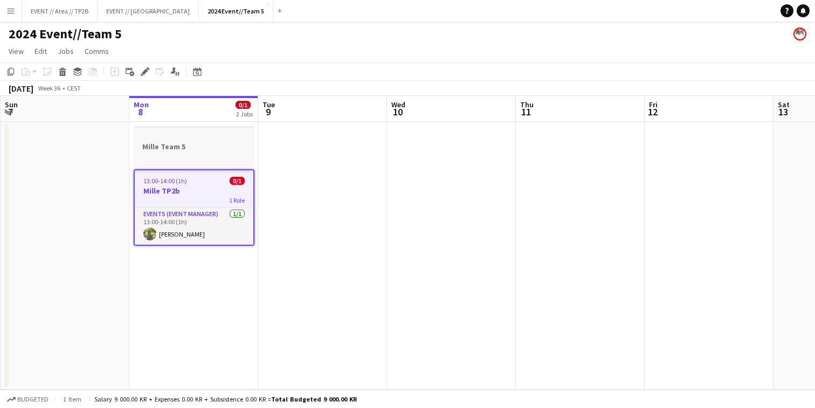
click at [192, 154] on div at bounding box center [194, 155] width 121 height 9
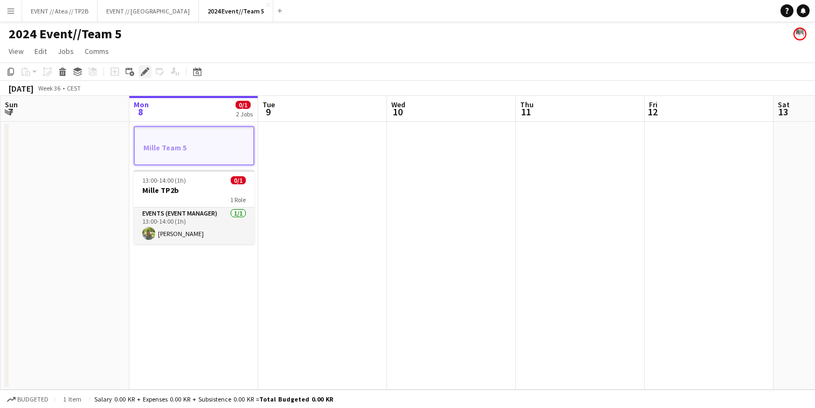
click at [147, 73] on icon "Edit" at bounding box center [145, 71] width 9 height 9
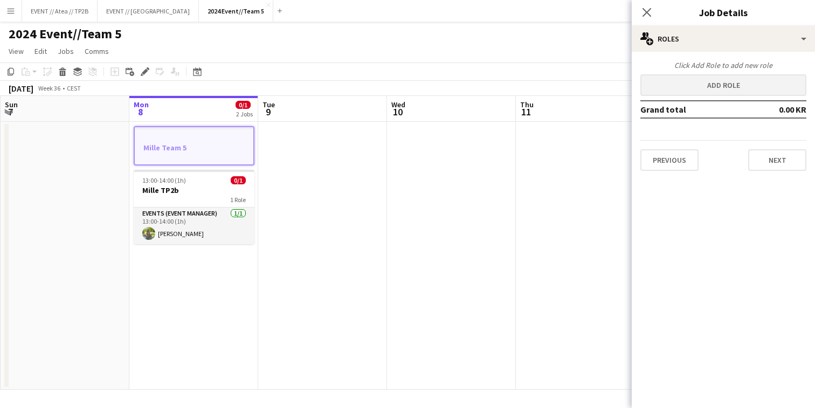
click at [723, 78] on button "Add role" at bounding box center [723, 85] width 166 height 22
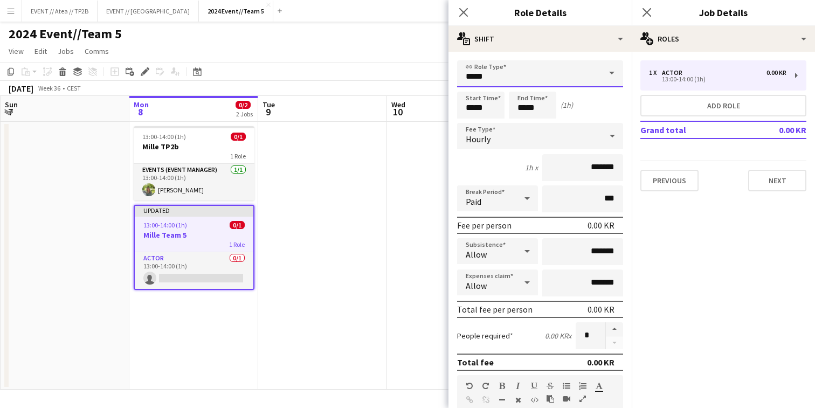
click at [573, 79] on input "*****" at bounding box center [540, 73] width 166 height 27
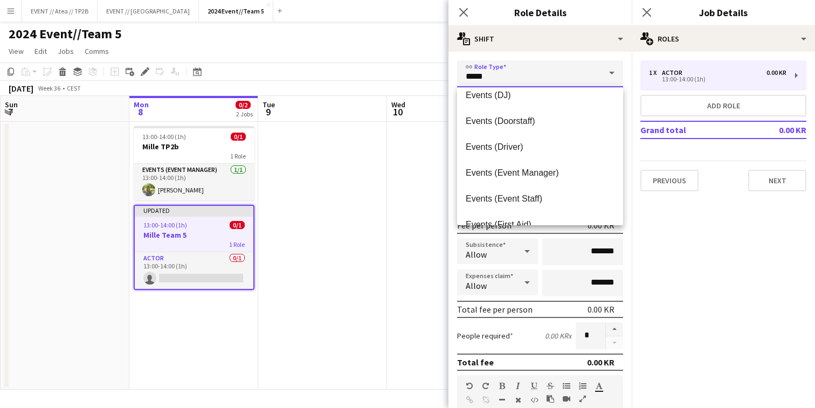
scroll to position [194, 0]
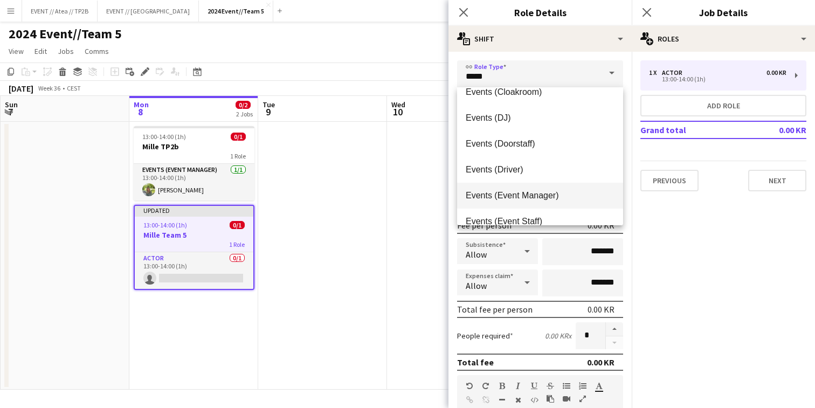
click at [532, 197] on span "Events (Event Manager)" at bounding box center [540, 195] width 149 height 10
type input "**********"
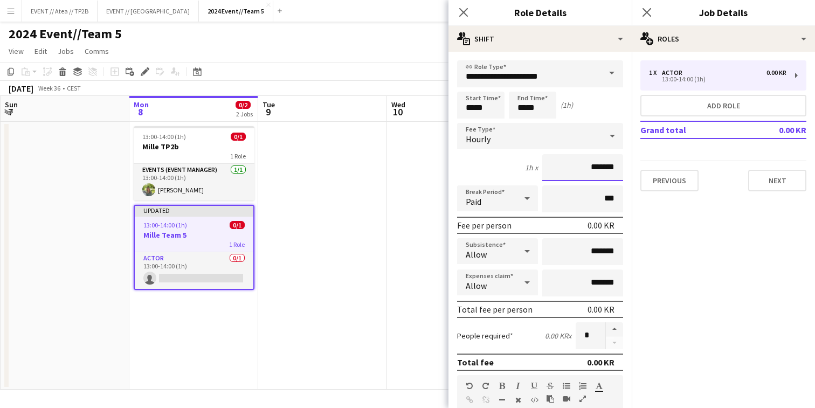
click at [591, 170] on input "*******" at bounding box center [582, 167] width 81 height 27
type input "****"
type input "********"
drag, startPoint x: 608, startPoint y: 168, endPoint x: 570, endPoint y: 168, distance: 37.7
click at [570, 168] on input "********" at bounding box center [582, 167] width 81 height 27
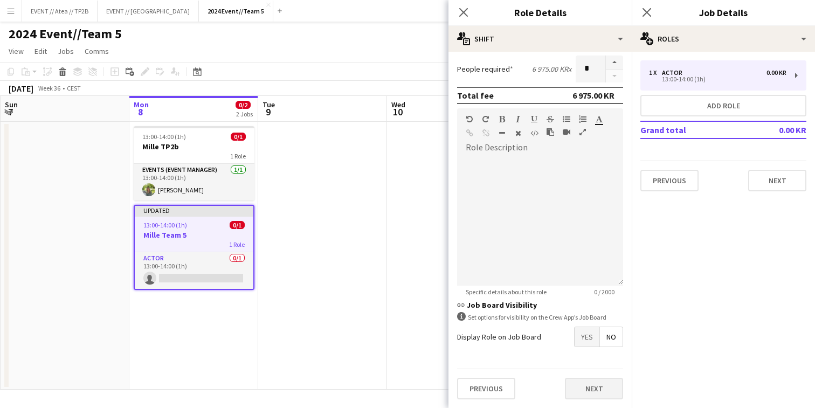
scroll to position [268, 0]
click at [595, 378] on button "Next" at bounding box center [594, 389] width 58 height 22
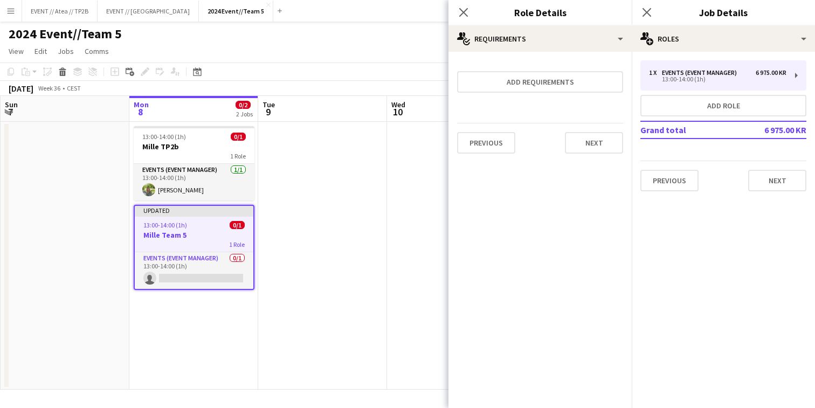
scroll to position [0, 0]
click at [615, 139] on button "Next" at bounding box center [594, 143] width 58 height 22
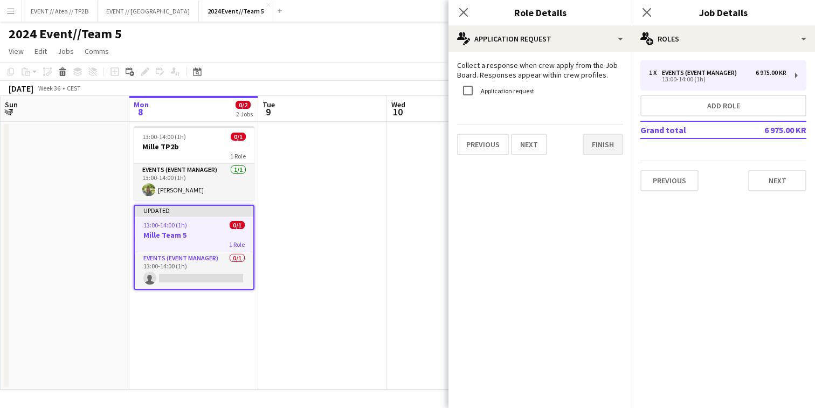
click at [605, 140] on button "Finish" at bounding box center [603, 145] width 40 height 22
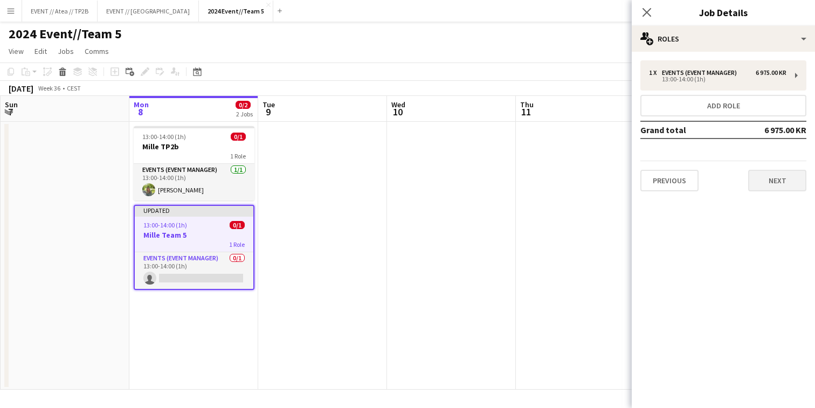
click at [762, 180] on button "Next" at bounding box center [777, 181] width 58 height 22
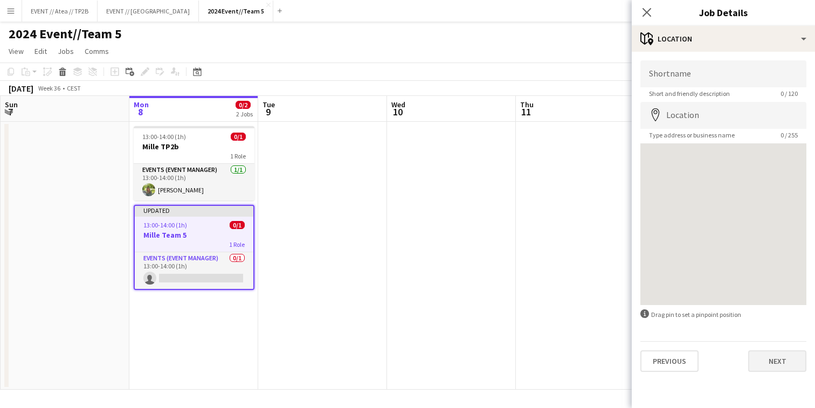
click at [770, 360] on button "Next" at bounding box center [777, 361] width 58 height 22
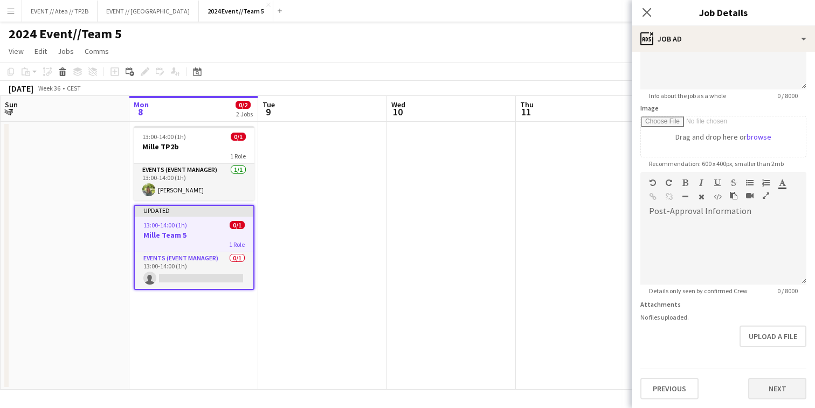
scroll to position [127, 0]
click at [779, 383] on button "Next" at bounding box center [777, 389] width 58 height 22
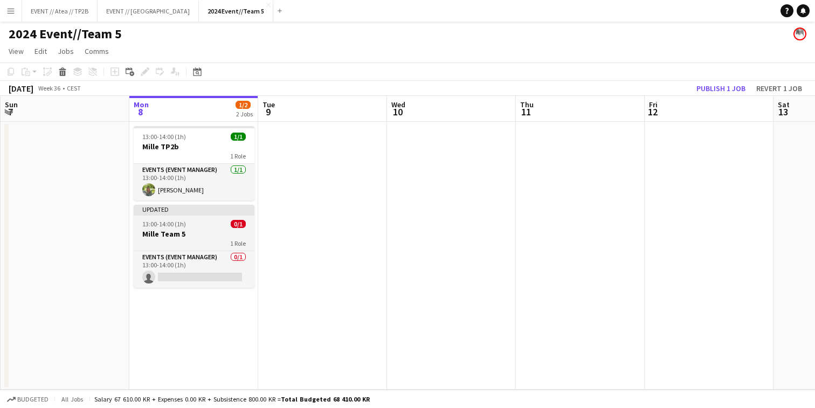
click at [195, 228] on app-job-card "Updated 13:00-14:00 (1h) 0/1 Mille Team 5 1 Role Events (Event Manager) 0/1 13:…" at bounding box center [194, 246] width 121 height 83
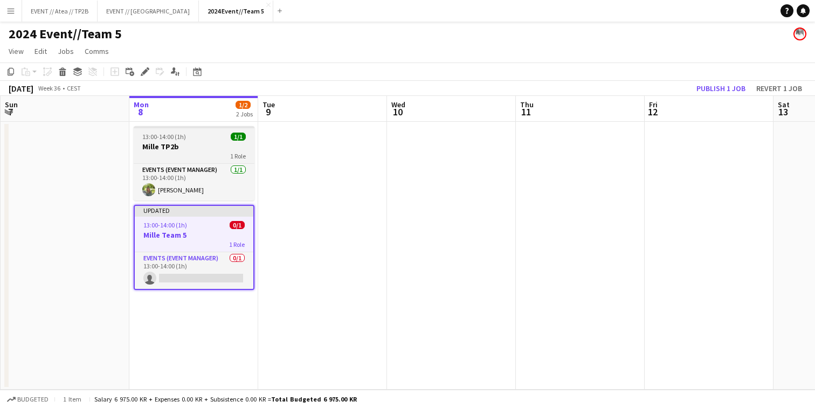
click at [218, 133] on div "13:00-14:00 (1h) 1/1" at bounding box center [194, 137] width 121 height 8
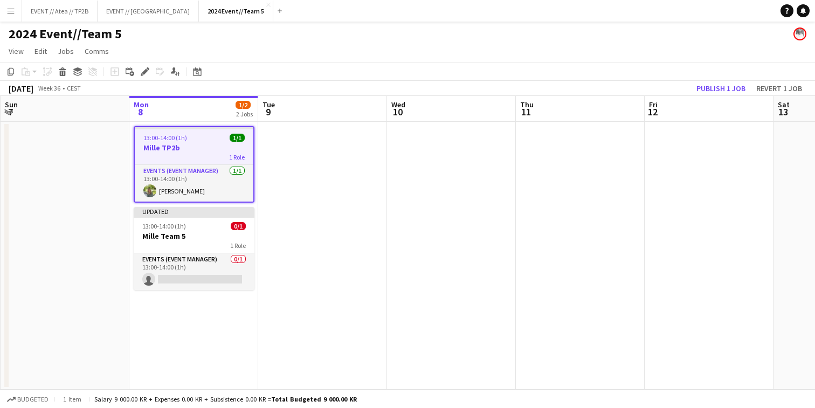
click at [183, 205] on app-date-cell "13:00-14:00 (1h) 1/1 Mille TP2b 1 Role Events (Event Manager) [DATE] 13:00-14:0…" at bounding box center [193, 256] width 129 height 268
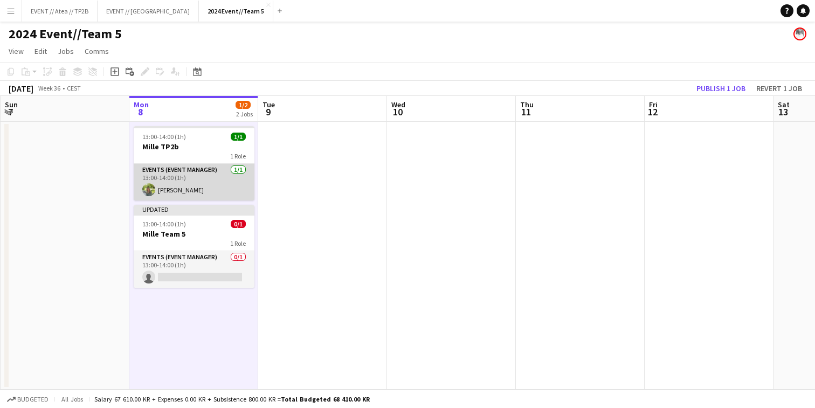
click at [191, 191] on app-card-role "Events (Event Manager) [DATE] 13:00-14:00 (1h) [PERSON_NAME]" at bounding box center [194, 182] width 121 height 37
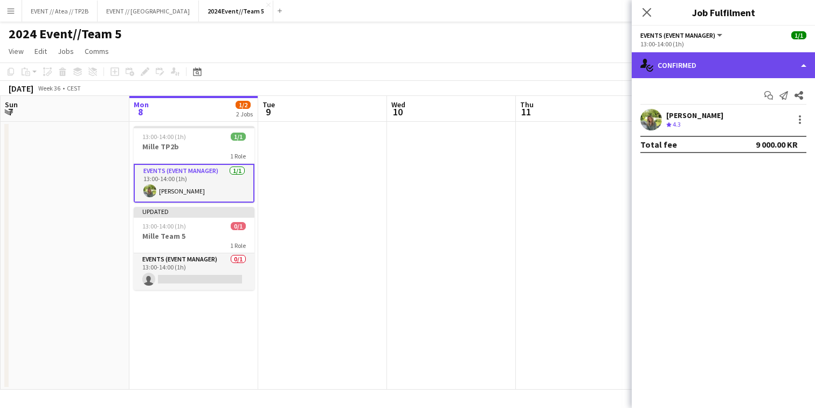
click at [735, 66] on div "single-neutral-actions-check-2 Confirmed" at bounding box center [723, 65] width 183 height 26
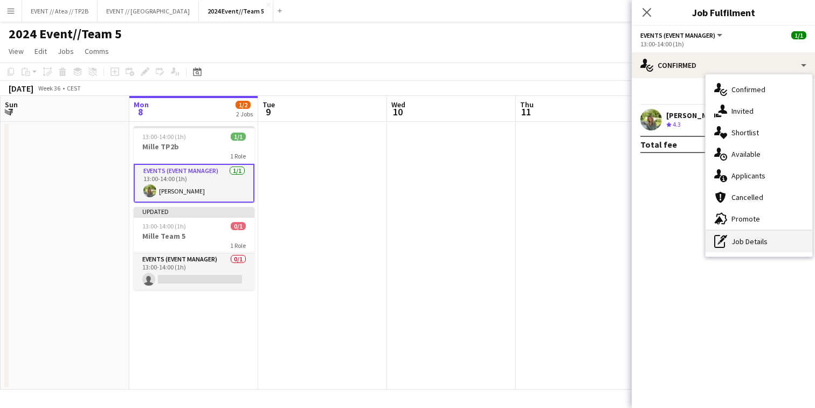
click at [769, 240] on div "pen-write Job Details" at bounding box center [759, 242] width 107 height 22
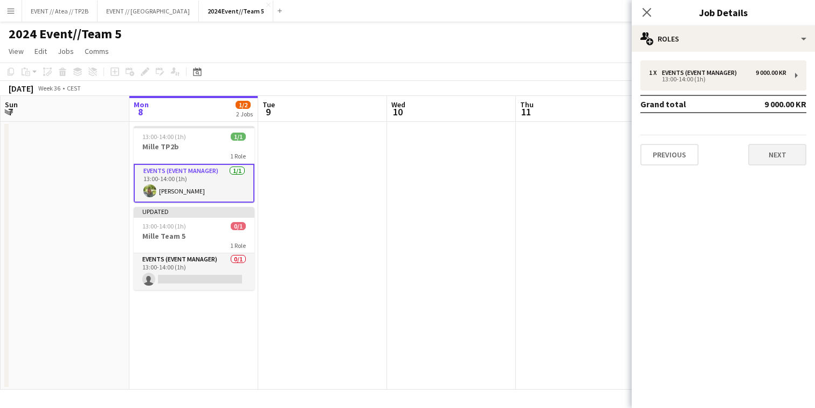
click at [785, 157] on button "Next" at bounding box center [777, 155] width 58 height 22
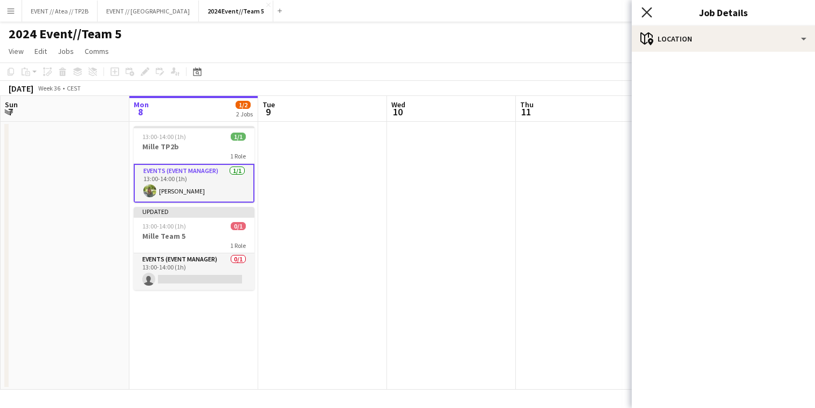
click at [648, 16] on icon "Close pop-in" at bounding box center [647, 12] width 10 height 10
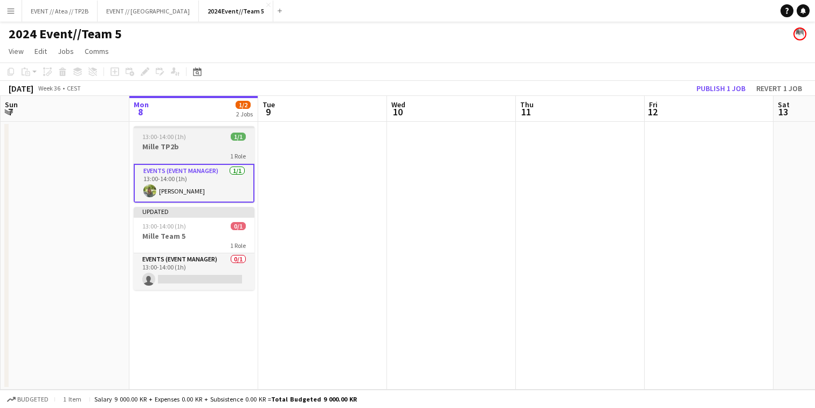
click at [180, 132] on app-job-card "13:00-14:00 (1h) 1/1 Mille TP2b 1 Role Events (Event Manager) [DATE] 13:00-14:0…" at bounding box center [194, 164] width 121 height 77
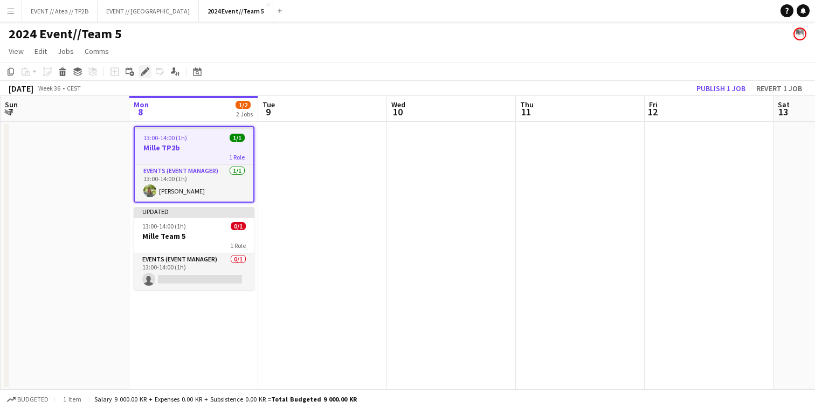
click at [150, 74] on div "Edit" at bounding box center [145, 71] width 13 height 13
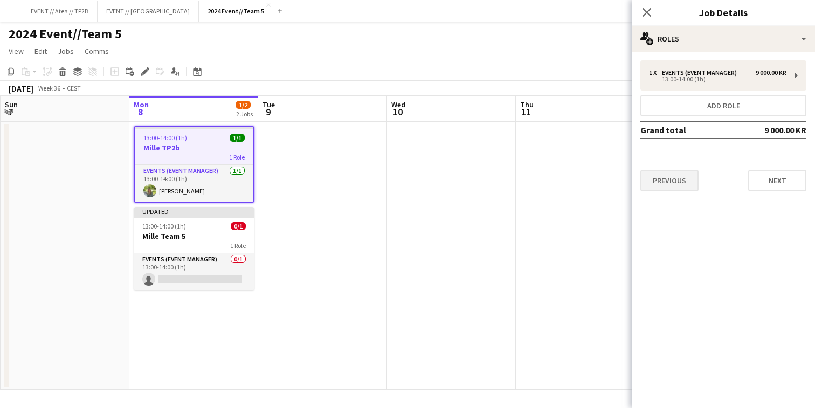
click at [678, 189] on button "Previous" at bounding box center [669, 181] width 58 height 22
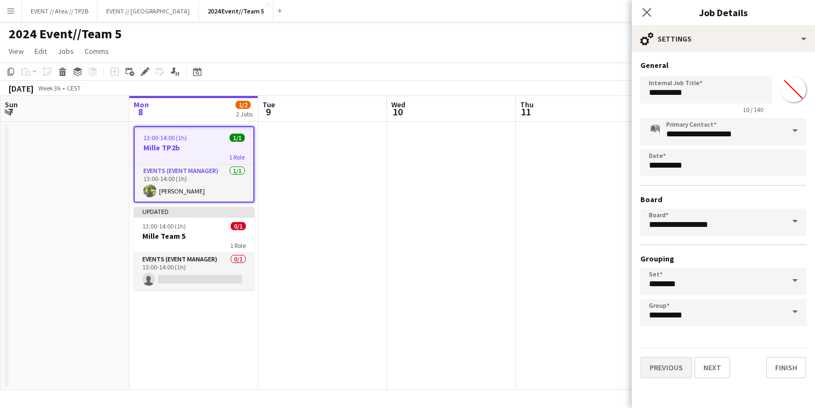
click at [668, 363] on button "Previous" at bounding box center [666, 368] width 52 height 22
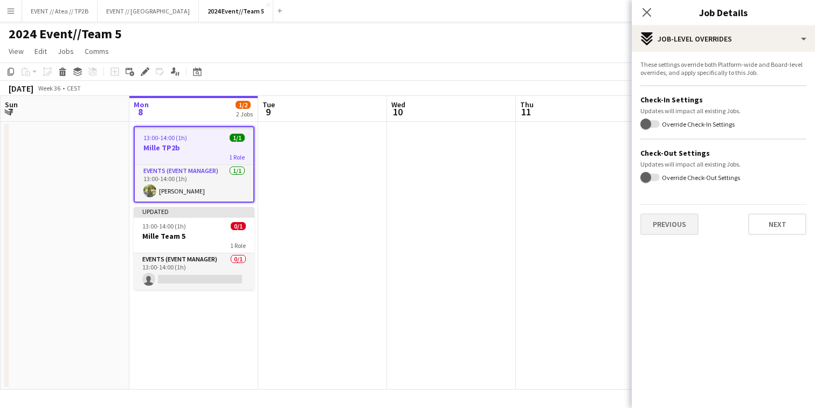
click at [680, 222] on button "Previous" at bounding box center [669, 224] width 58 height 22
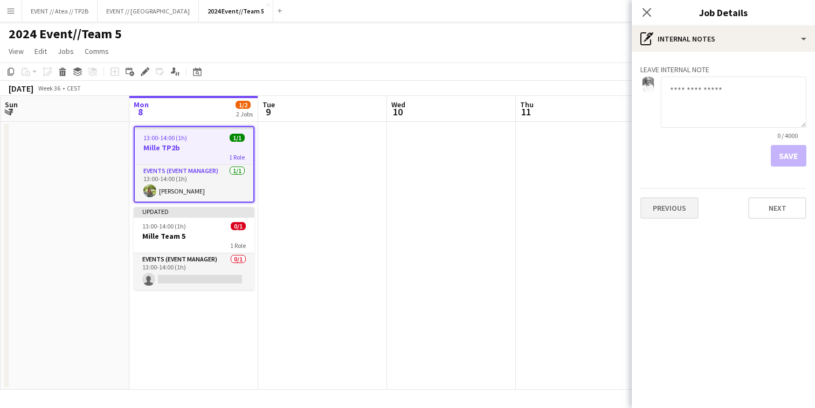
click at [677, 213] on button "Previous" at bounding box center [669, 208] width 58 height 22
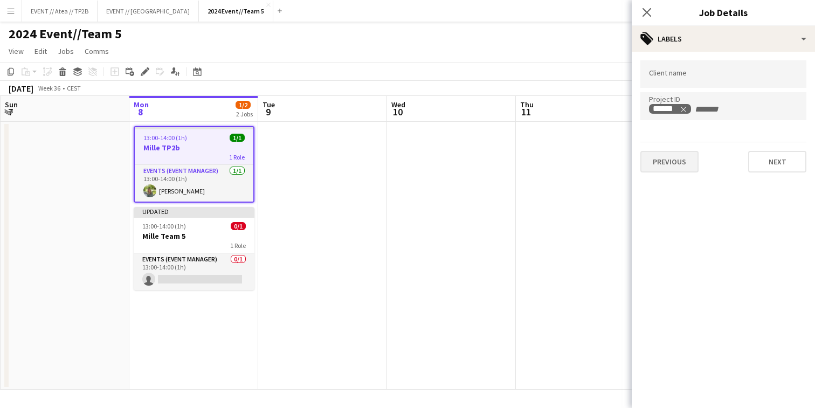
click at [675, 161] on button "Previous" at bounding box center [669, 162] width 58 height 22
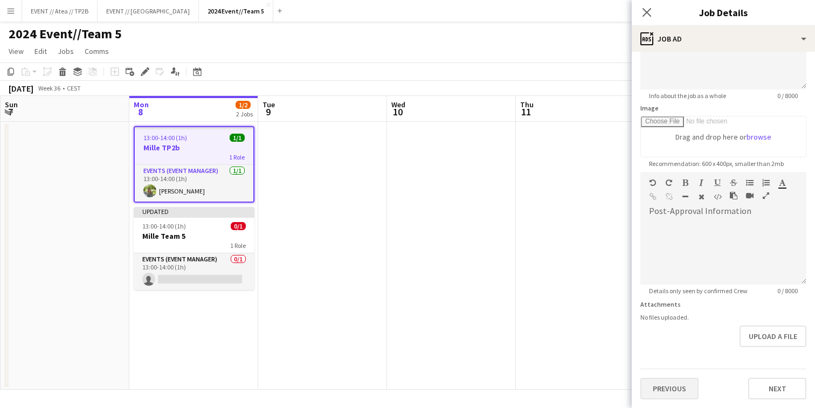
scroll to position [126, 0]
click at [658, 381] on button "Previous" at bounding box center [669, 389] width 58 height 22
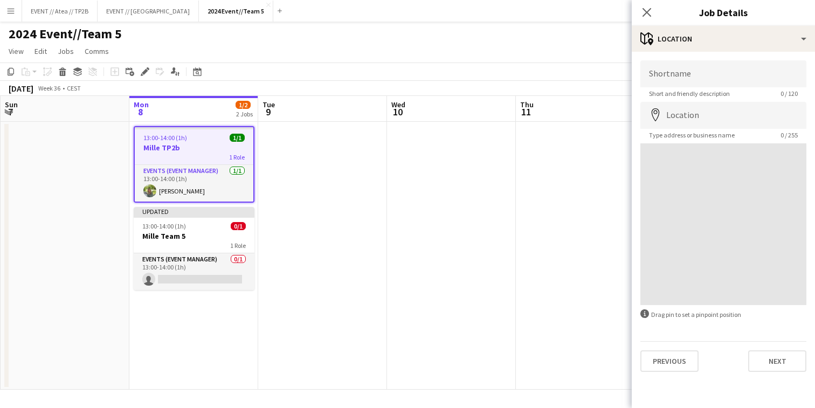
scroll to position [0, 0]
click at [664, 362] on button "Previous" at bounding box center [669, 361] width 58 height 22
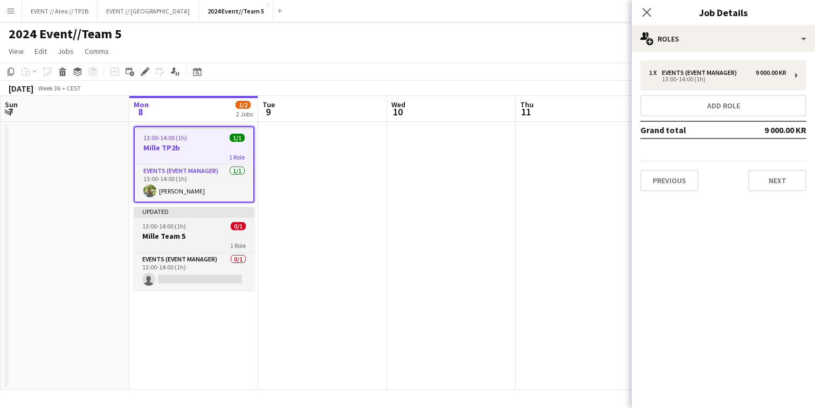
click at [184, 240] on h3 "Mille Team 5" at bounding box center [194, 236] width 121 height 10
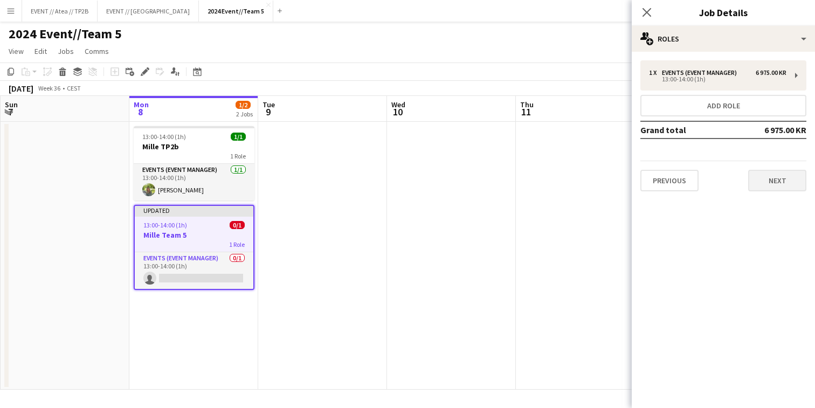
click at [790, 183] on button "Next" at bounding box center [777, 181] width 58 height 22
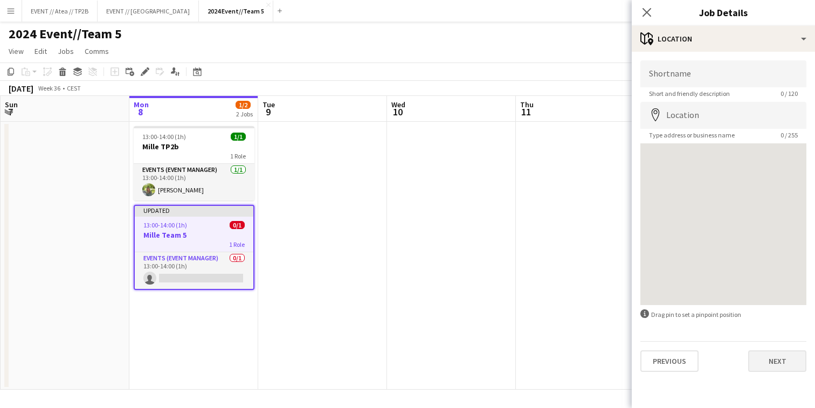
click at [797, 371] on button "Next" at bounding box center [777, 361] width 58 height 22
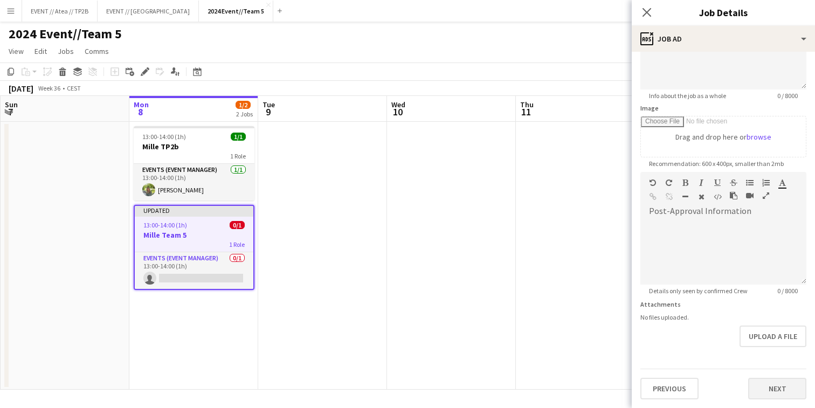
scroll to position [125, 0]
click at [783, 390] on button "Next" at bounding box center [777, 389] width 58 height 22
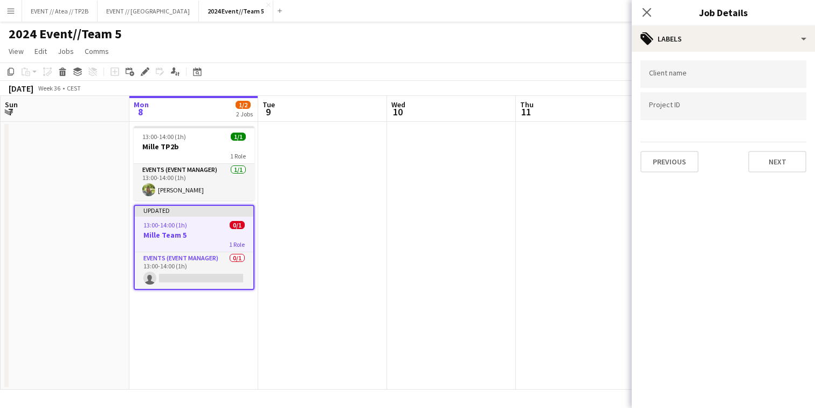
scroll to position [0, 0]
click at [693, 108] on input "Type to search project ID labels..." at bounding box center [723, 106] width 149 height 10
paste input "*******"
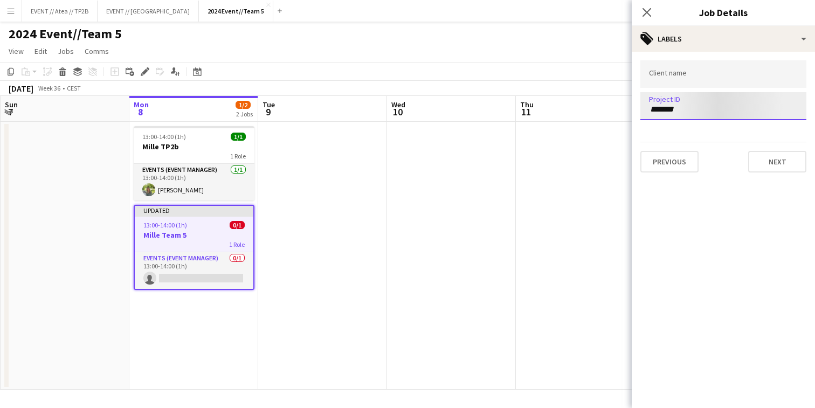
click at [654, 109] on input "*******" at bounding box center [723, 110] width 149 height 10
type input "******"
click at [788, 163] on button "Next" at bounding box center [777, 162] width 58 height 22
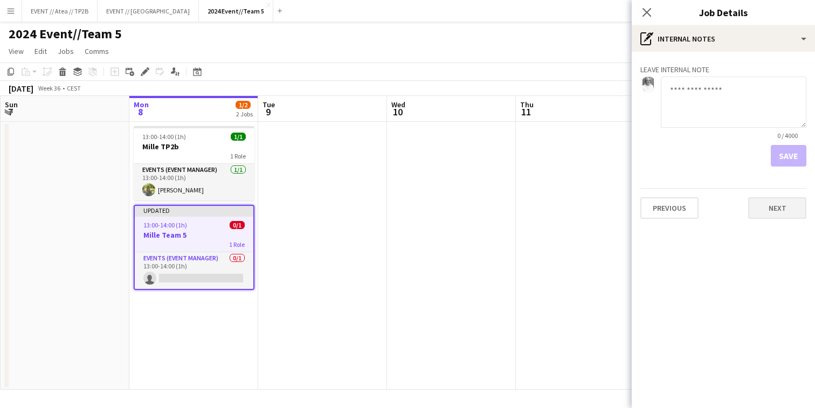
click at [780, 205] on button "Next" at bounding box center [777, 208] width 58 height 22
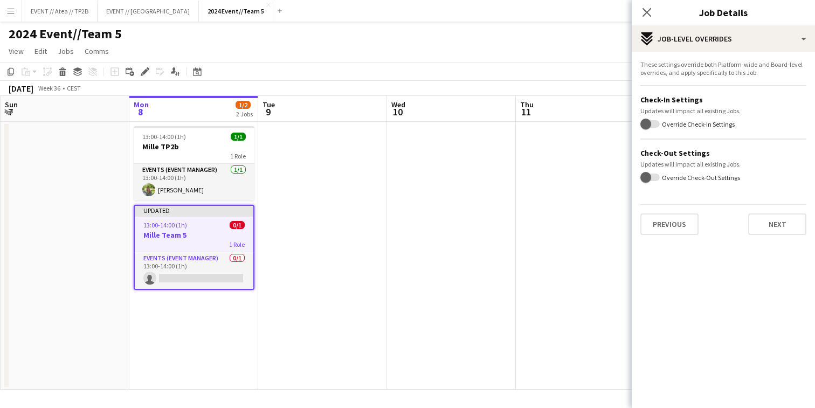
click at [538, 201] on app-date-cell at bounding box center [580, 256] width 129 height 268
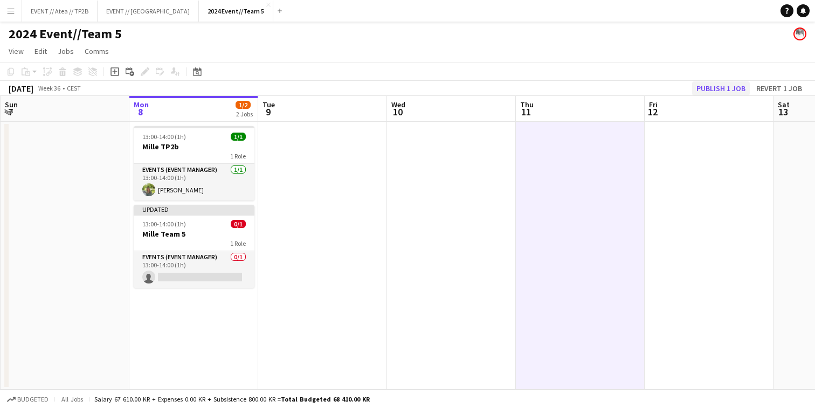
click at [722, 81] on button "Publish 1 job" at bounding box center [721, 88] width 58 height 14
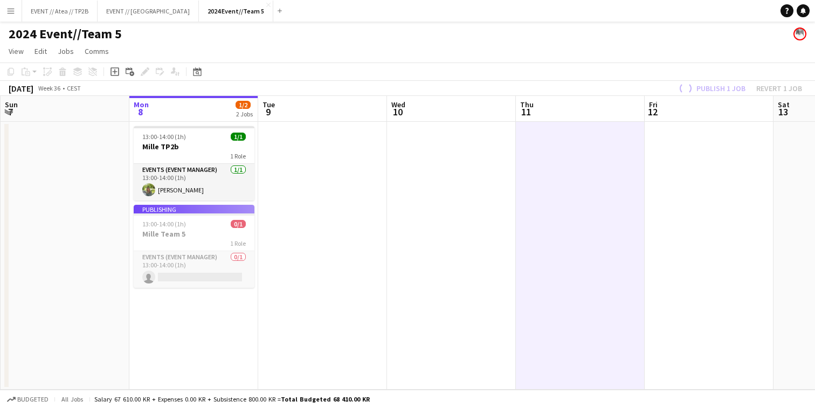
click at [179, 153] on div "1 Role" at bounding box center [194, 155] width 121 height 9
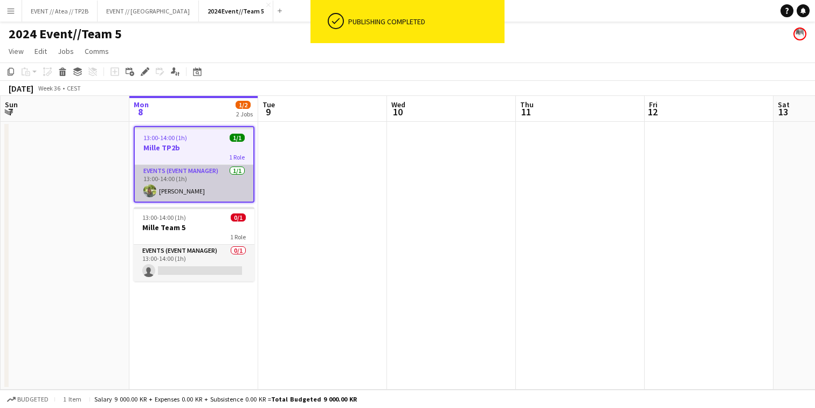
click at [177, 183] on app-card-role "Events (Event Manager) [DATE] 13:00-14:00 (1h) [PERSON_NAME]" at bounding box center [194, 183] width 119 height 37
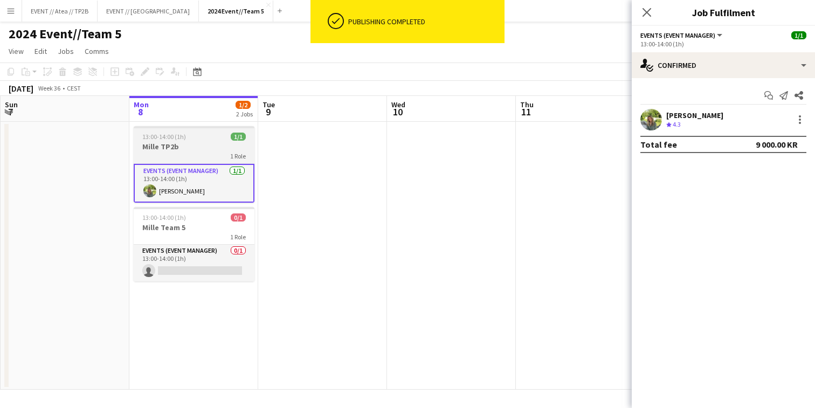
click at [173, 142] on h3 "Mille TP2b" at bounding box center [194, 147] width 121 height 10
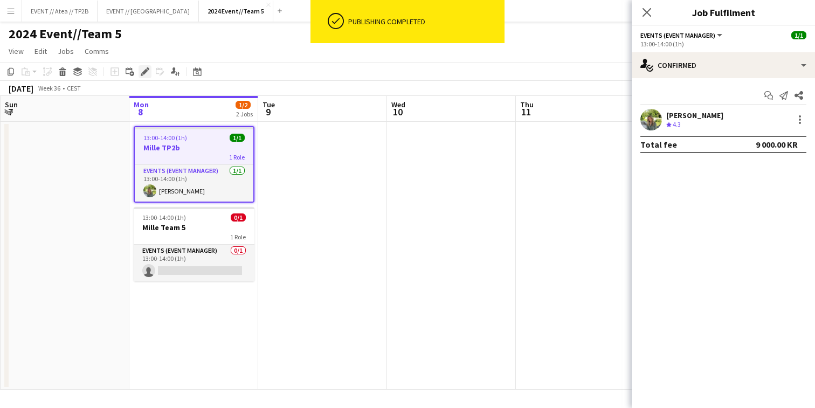
click at [146, 72] on icon at bounding box center [145, 72] width 6 height 6
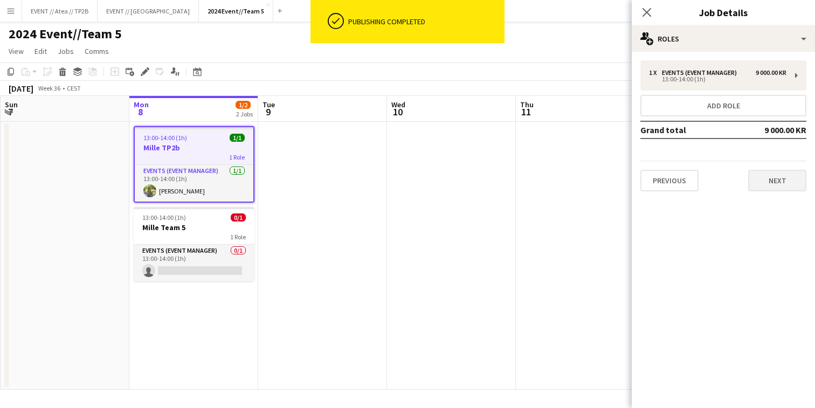
click at [763, 187] on button "Next" at bounding box center [777, 181] width 58 height 22
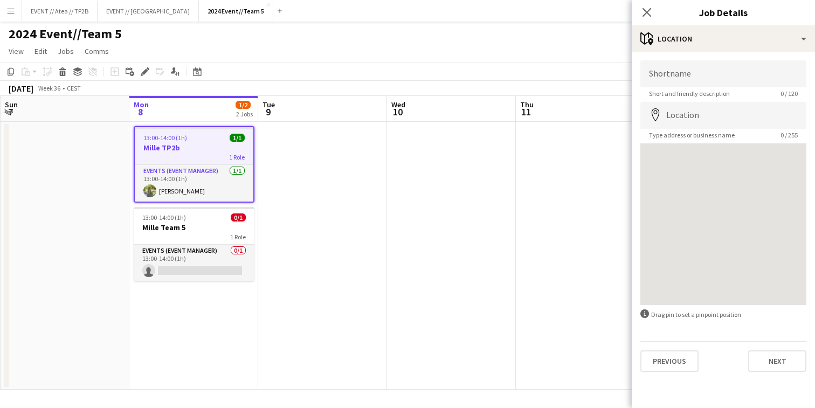
click at [782, 378] on div "Shortname Short and friendly description 0 / 120 Location map-marker Type addre…" at bounding box center [723, 216] width 183 height 329
click at [782, 370] on button "Next" at bounding box center [777, 361] width 58 height 22
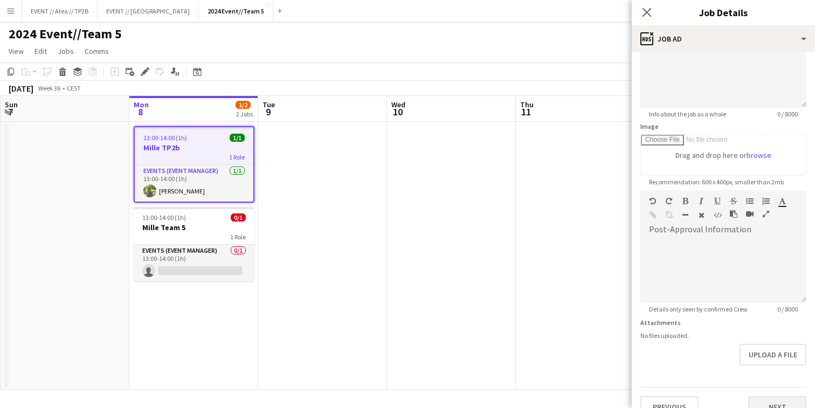
click at [775, 396] on button "Next" at bounding box center [777, 407] width 58 height 22
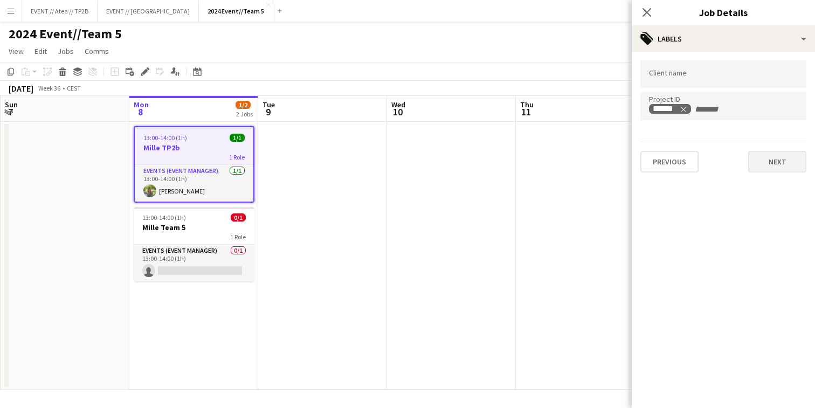
click at [774, 164] on button "Next" at bounding box center [777, 162] width 58 height 22
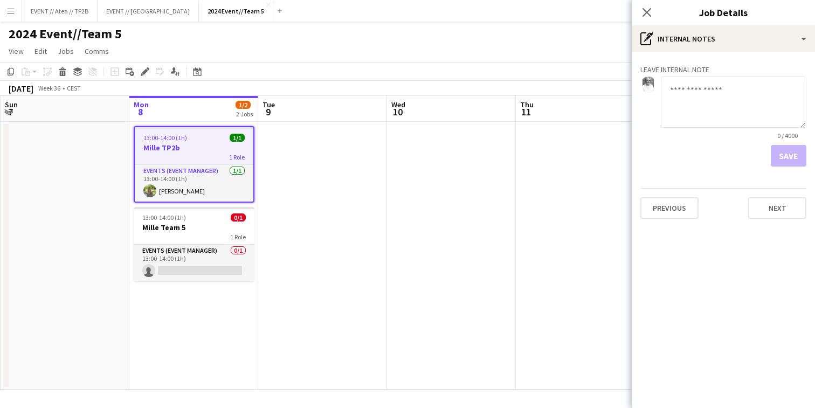
click at [485, 235] on app-date-cell at bounding box center [451, 256] width 129 height 268
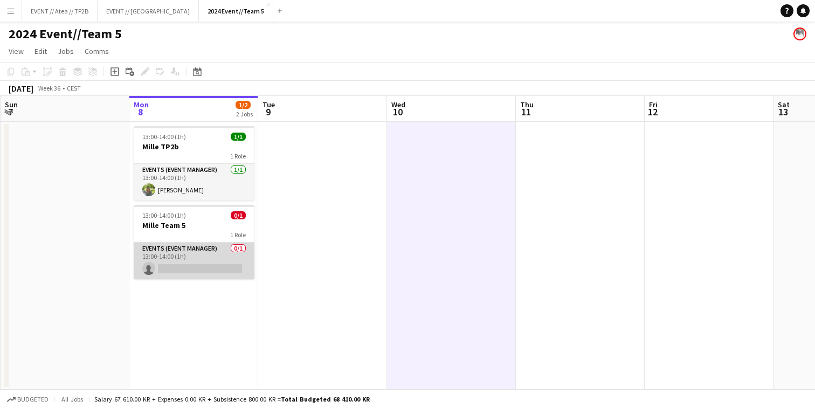
click at [174, 259] on app-card-role "Events (Event Manager) 0/1 13:00-14:00 (1h) single-neutral-actions" at bounding box center [194, 261] width 121 height 37
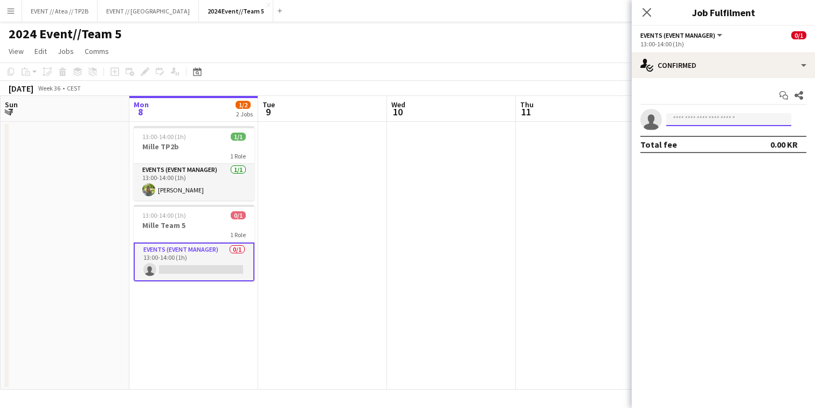
click at [706, 123] on input at bounding box center [728, 119] width 125 height 13
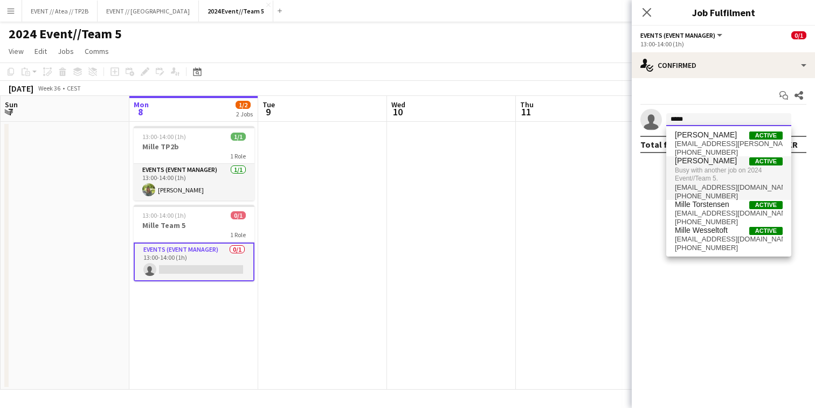
type input "*****"
click at [719, 169] on span "Busy with another job on 2024 Event//Team 5." at bounding box center [729, 174] width 108 height 18
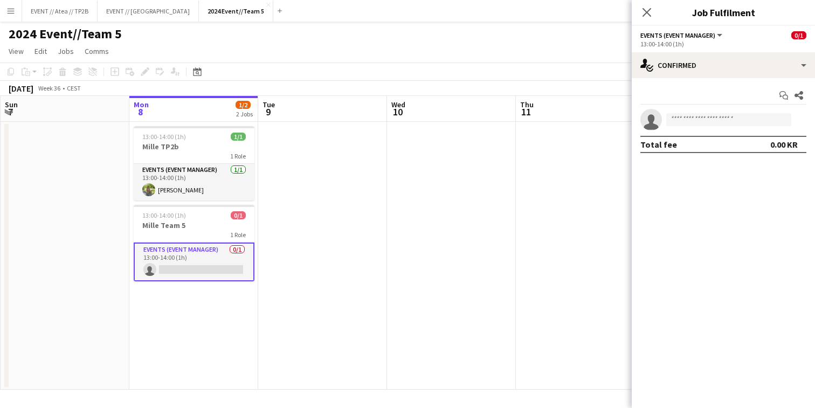
click at [398, 222] on app-date-cell at bounding box center [451, 256] width 129 height 268
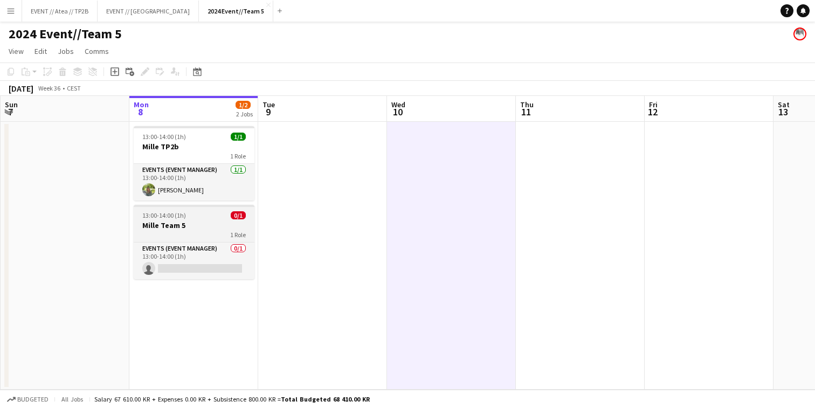
click at [172, 233] on div "1 Role" at bounding box center [194, 234] width 121 height 9
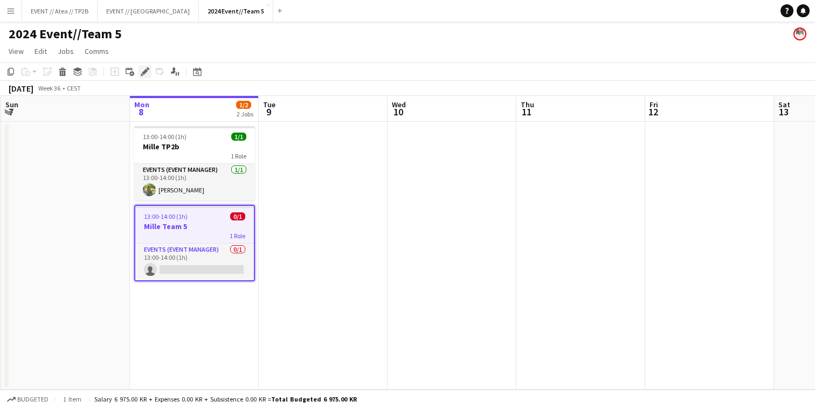
click at [144, 75] on icon "Edit" at bounding box center [145, 71] width 9 height 9
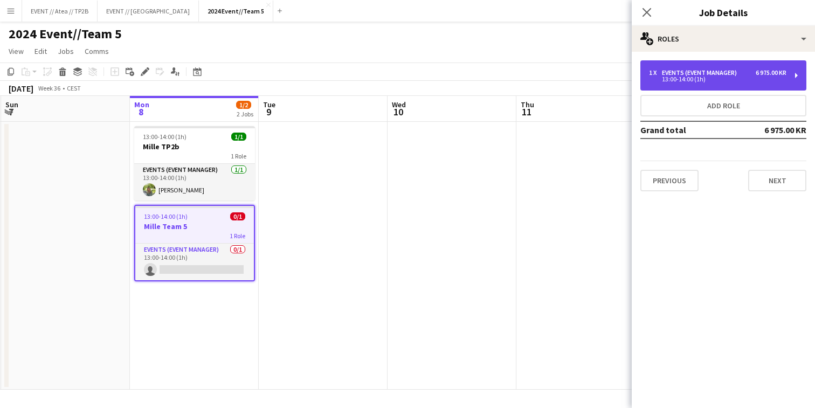
click at [762, 74] on div "6 975.00 KR" at bounding box center [771, 73] width 31 height 8
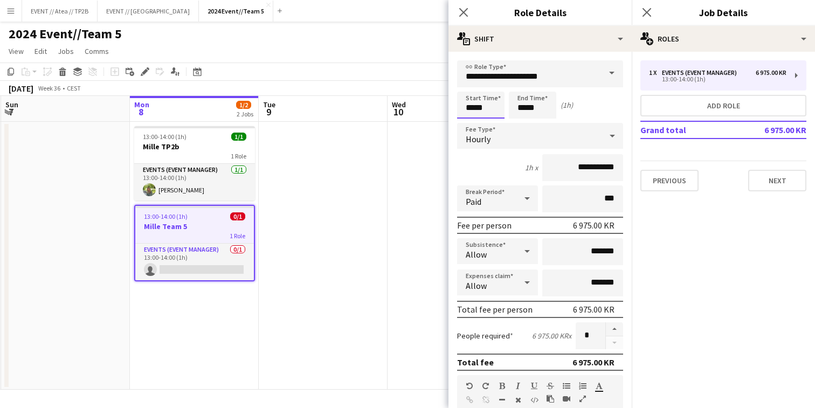
click at [485, 109] on input "*****" at bounding box center [480, 105] width 47 height 27
click at [467, 89] on div at bounding box center [470, 86] width 22 height 11
type input "*****"
click at [467, 89] on div at bounding box center [470, 86] width 22 height 11
click at [538, 127] on div "Hourly" at bounding box center [529, 136] width 144 height 26
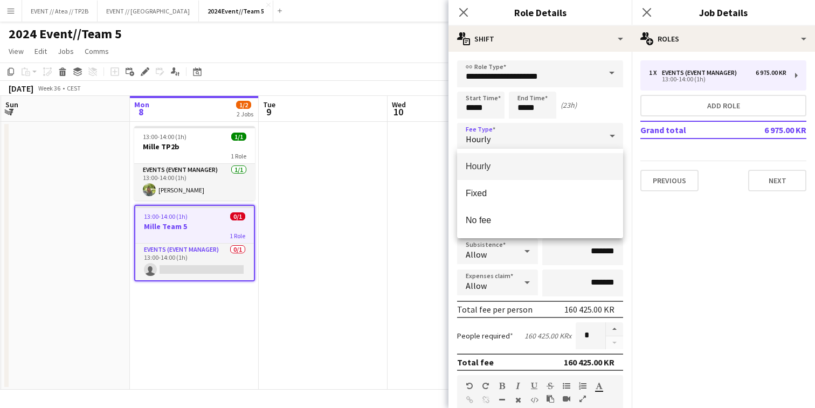
click at [628, 128] on div at bounding box center [407, 204] width 815 height 408
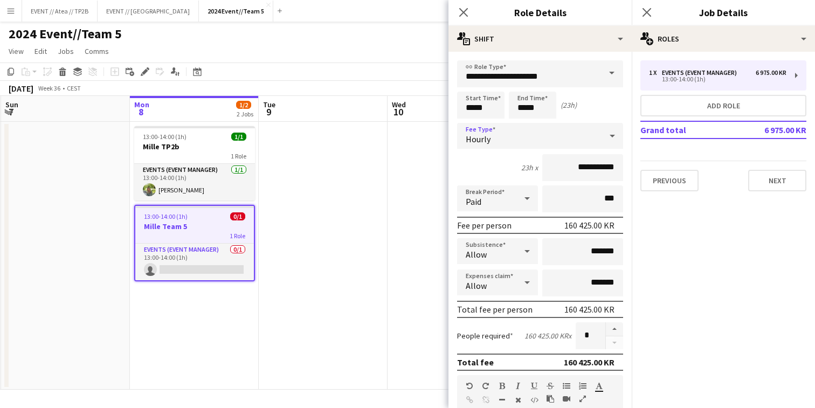
click at [514, 143] on div "Hourly" at bounding box center [529, 136] width 144 height 26
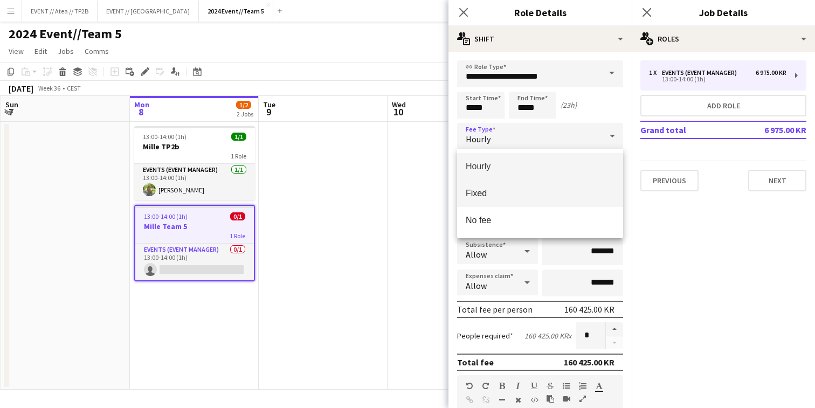
click at [501, 197] on span "Fixed" at bounding box center [540, 193] width 149 height 10
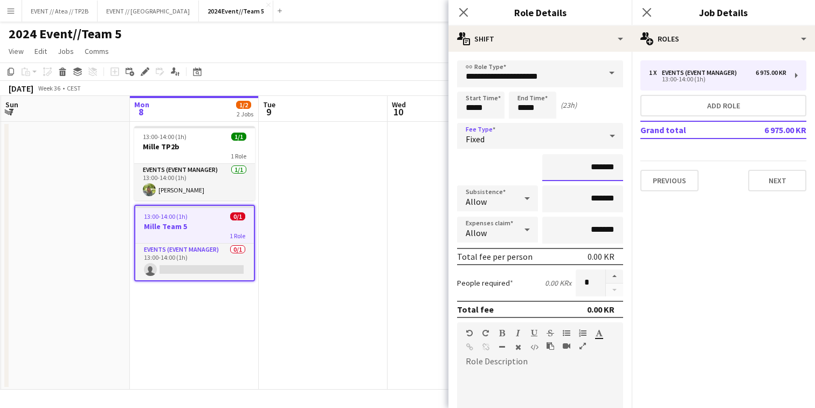
click at [592, 171] on input "*******" at bounding box center [582, 167] width 81 height 27
type input "****"
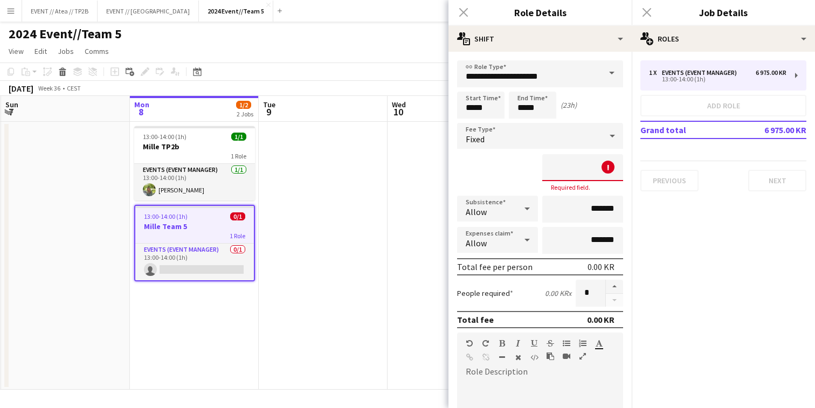
paste input "********"
type input "********"
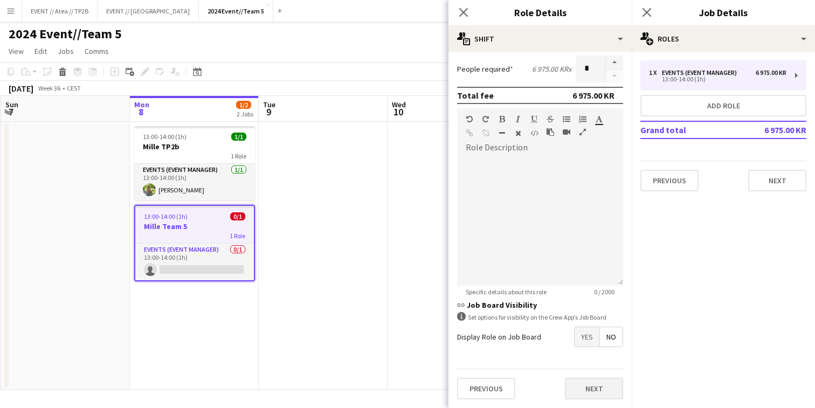
scroll to position [215, 0]
click at [598, 387] on button "Next" at bounding box center [594, 389] width 58 height 22
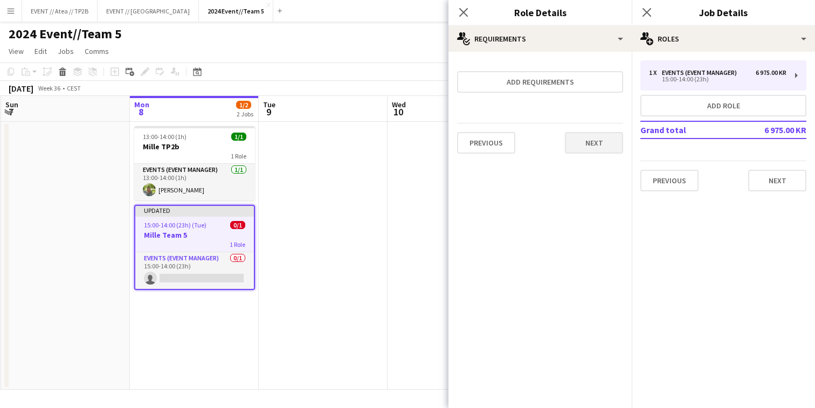
click at [592, 145] on button "Next" at bounding box center [594, 143] width 58 height 22
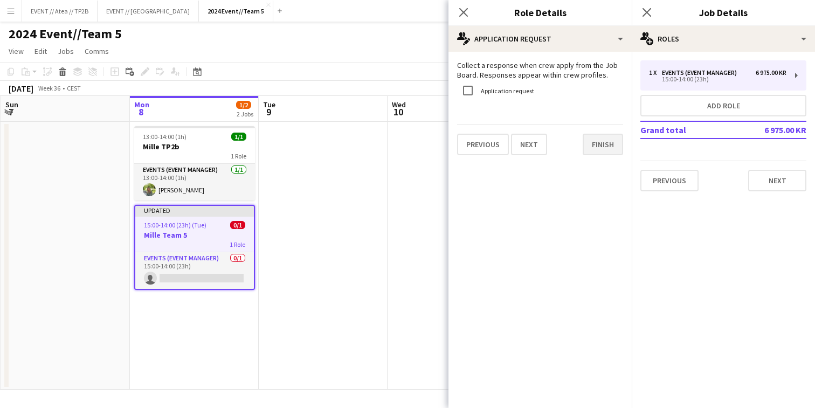
click at [594, 141] on button "Finish" at bounding box center [603, 145] width 40 height 22
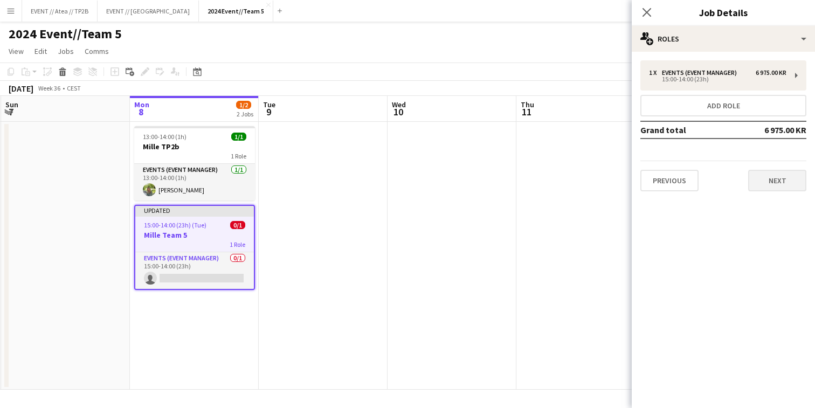
click at [792, 188] on button "Next" at bounding box center [777, 181] width 58 height 22
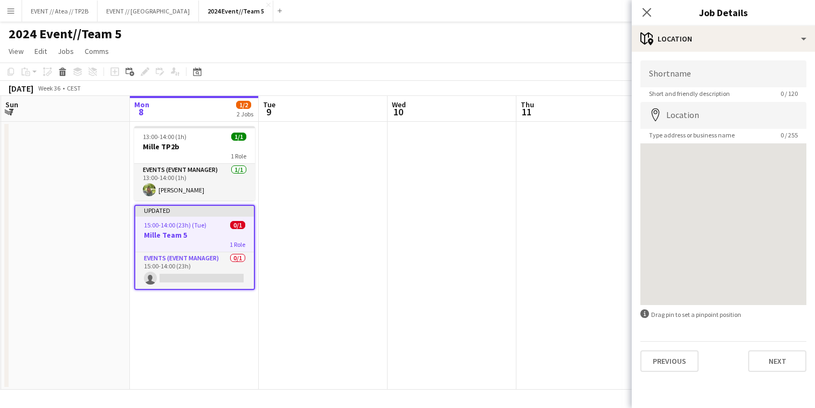
click at [768, 372] on div "Shortname Short and friendly description 0 / 120 Location map-marker Type addre…" at bounding box center [723, 216] width 183 height 329
click at [769, 369] on button "Next" at bounding box center [777, 361] width 58 height 22
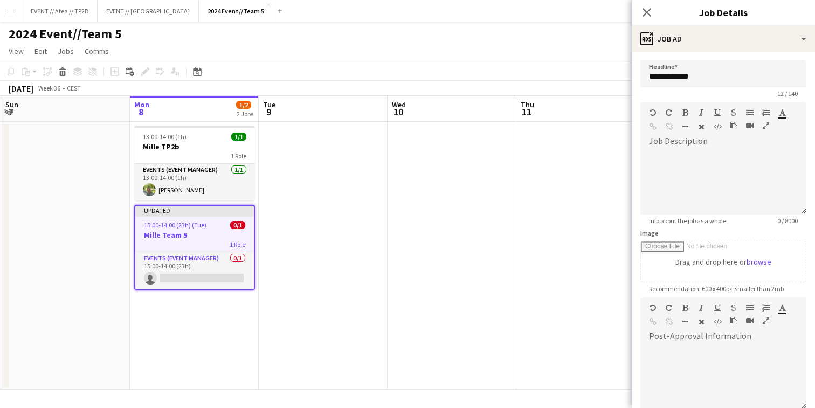
click at [211, 224] on div "15:00-14:00 (23h) (Tue) 0/1" at bounding box center [194, 225] width 119 height 8
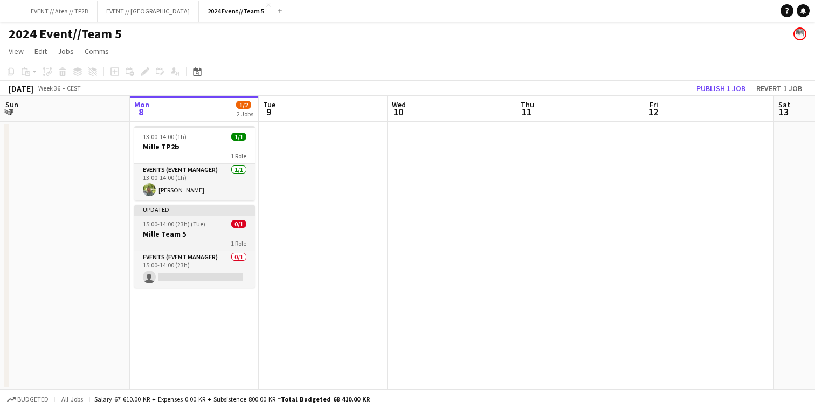
click at [180, 230] on h3 "Mille Team 5" at bounding box center [194, 234] width 121 height 10
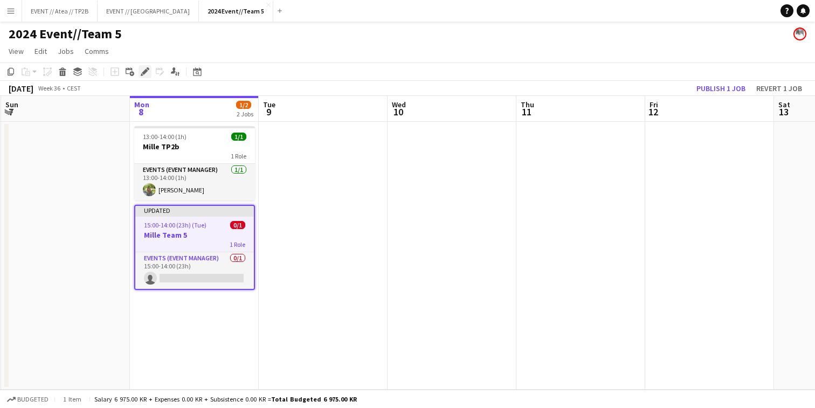
click at [147, 74] on icon "Edit" at bounding box center [145, 71] width 9 height 9
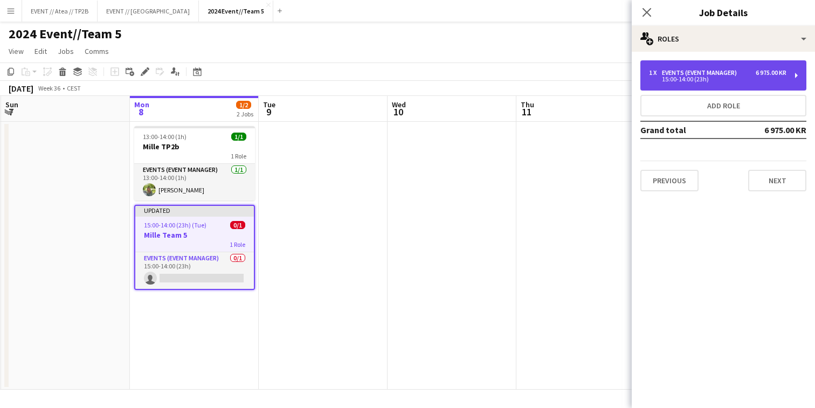
click at [699, 72] on div "Events (Event Manager)" at bounding box center [701, 73] width 79 height 8
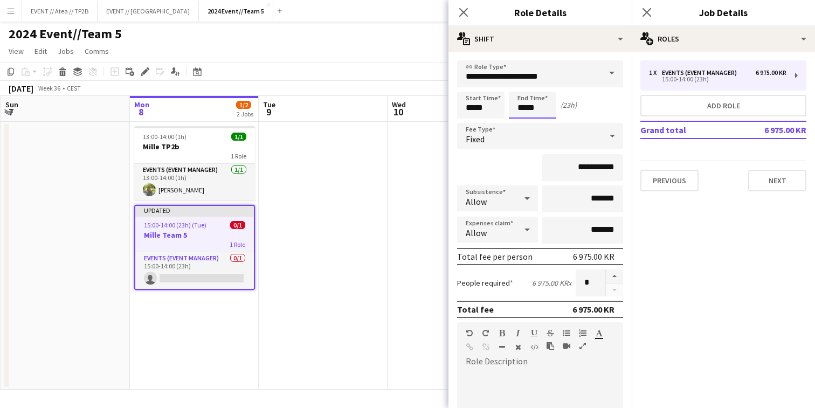
click at [523, 113] on input "*****" at bounding box center [532, 105] width 47 height 27
click at [523, 120] on div at bounding box center [522, 124] width 22 height 11
click at [524, 89] on div at bounding box center [522, 86] width 22 height 11
type input "*****"
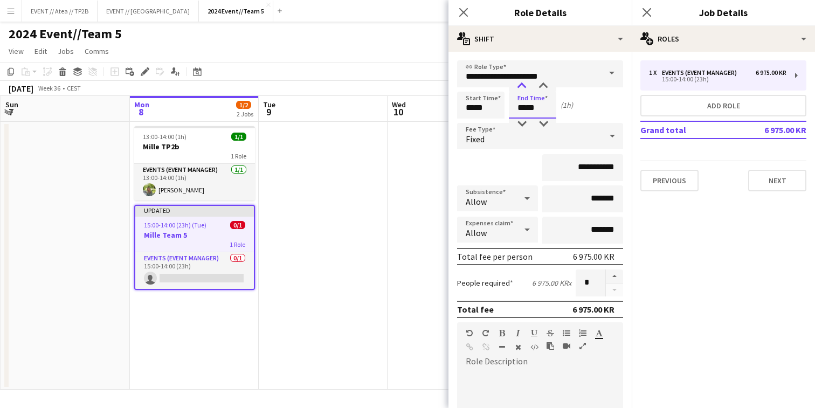
click at [524, 89] on div at bounding box center [522, 86] width 22 height 11
click at [409, 217] on app-date-cell at bounding box center [452, 256] width 129 height 268
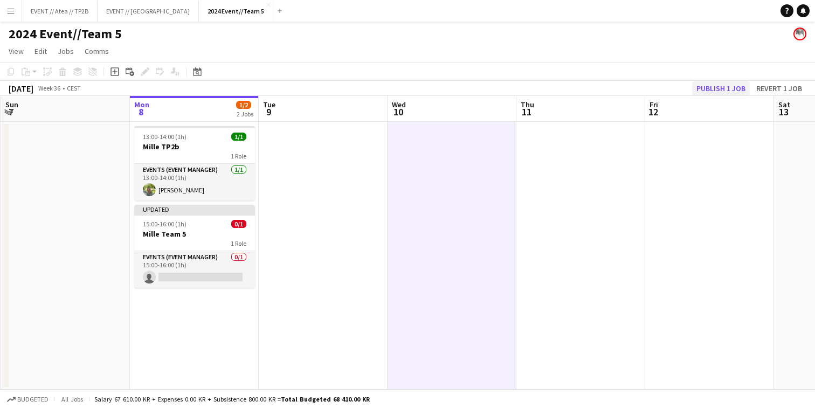
click at [729, 89] on button "Publish 1 job" at bounding box center [721, 88] width 58 height 14
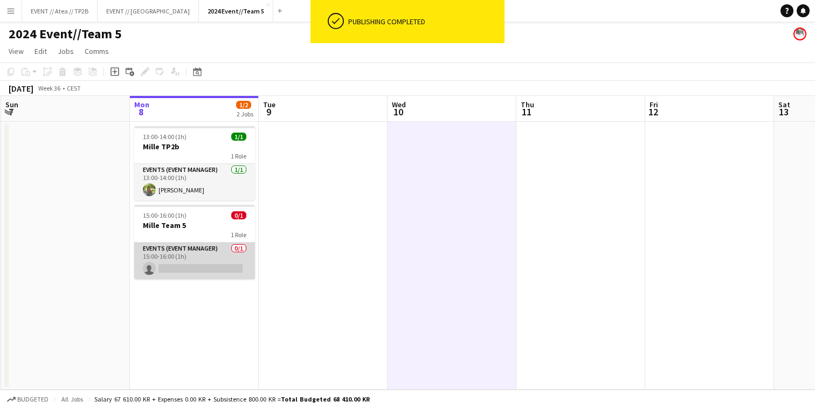
click at [183, 265] on app-card-role "Events (Event Manager) 0/1 15:00-16:00 (1h) single-neutral-actions" at bounding box center [194, 261] width 121 height 37
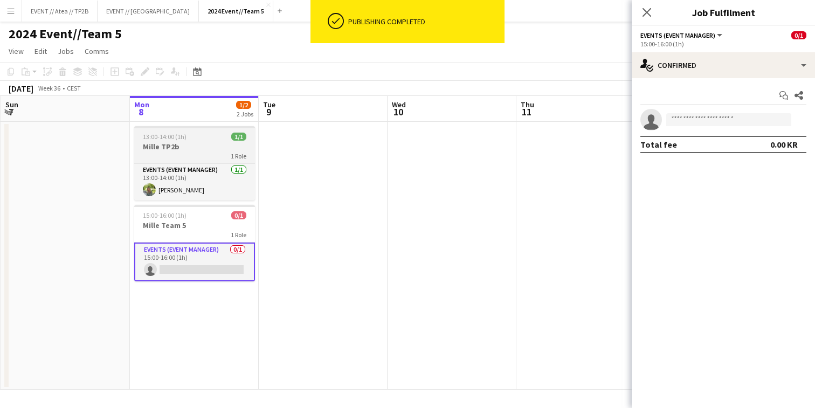
click at [185, 153] on div "1 Role" at bounding box center [194, 155] width 121 height 9
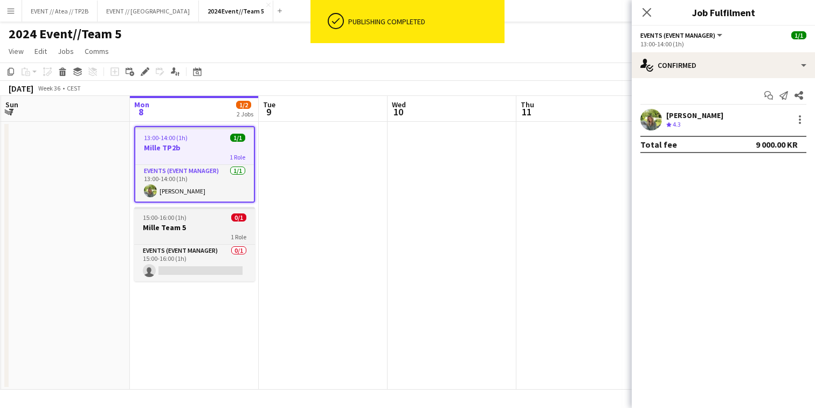
click at [199, 222] on app-job-card "15:00-16:00 (1h) 0/1 Mille Team 5 1 Role Events (Event Manager) 0/1 15:00-16:00…" at bounding box center [194, 244] width 121 height 74
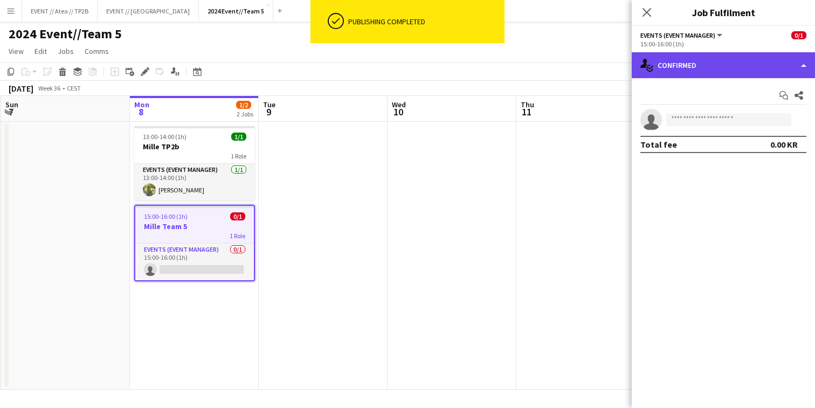
click at [760, 68] on div "single-neutral-actions-check-2 Confirmed" at bounding box center [723, 65] width 183 height 26
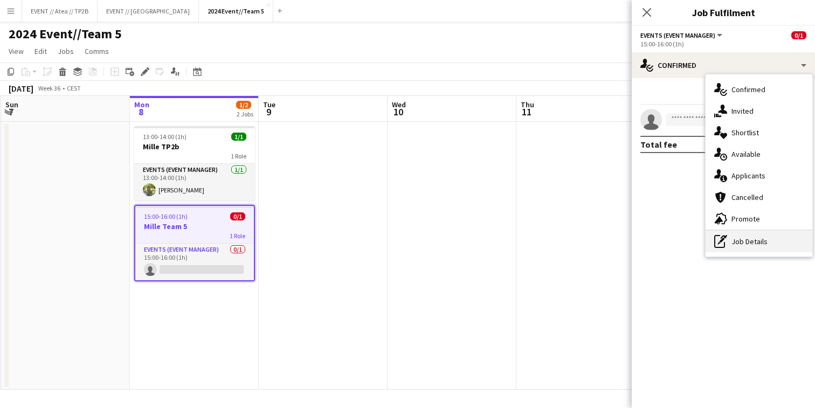
click at [768, 240] on div "pen-write Job Details" at bounding box center [759, 242] width 107 height 22
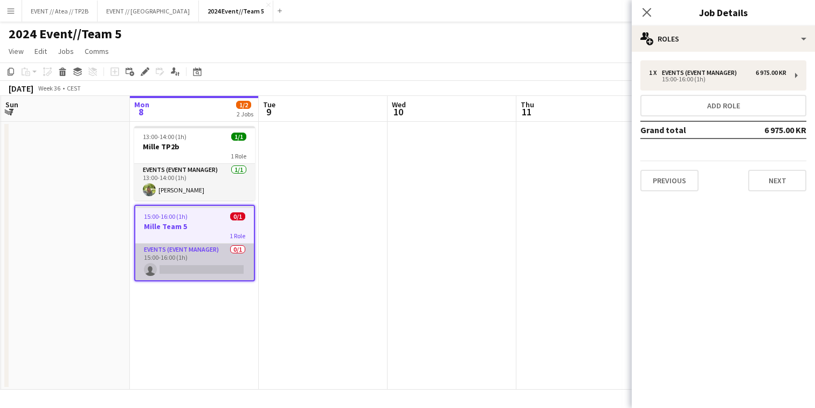
click at [209, 264] on app-card-role "Events (Event Manager) 0/1 15:00-16:00 (1h) single-neutral-actions" at bounding box center [194, 262] width 119 height 37
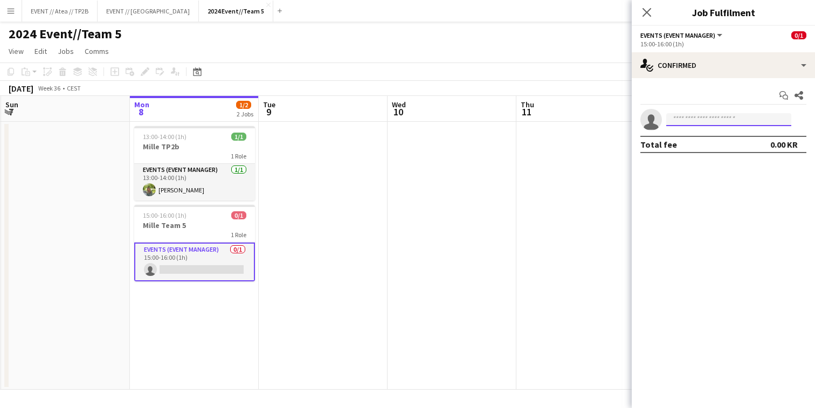
click at [726, 124] on input at bounding box center [728, 119] width 125 height 13
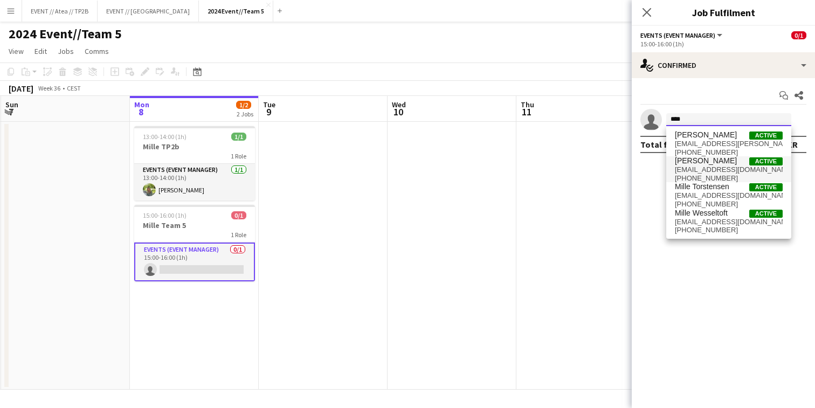
type input "****"
click at [732, 163] on span "[PERSON_NAME] Active" at bounding box center [729, 160] width 108 height 9
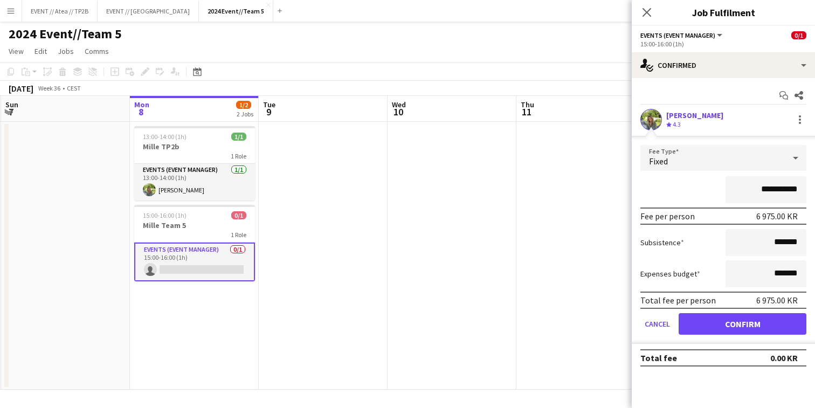
click at [770, 321] on button "Confirm" at bounding box center [743, 324] width 128 height 22
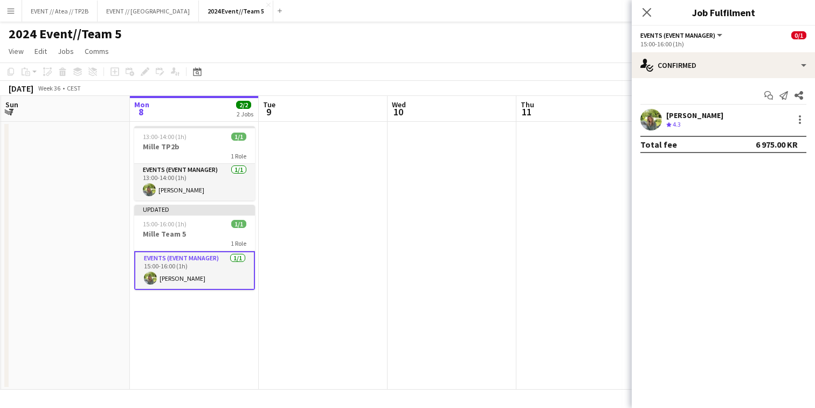
click at [514, 243] on app-date-cell at bounding box center [452, 256] width 129 height 268
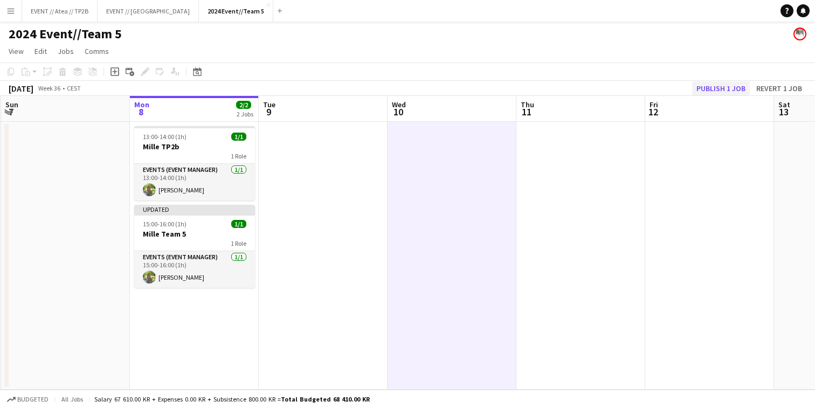
click at [716, 89] on button "Publish 1 job" at bounding box center [721, 88] width 58 height 14
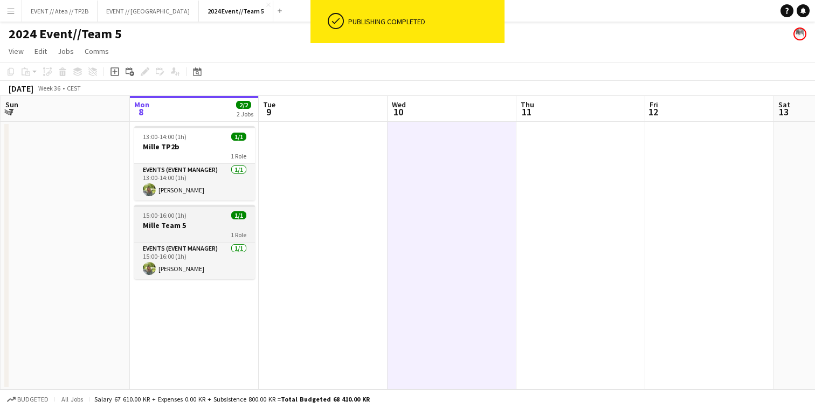
click at [191, 211] on div "15:00-16:00 (1h) 1/1" at bounding box center [194, 215] width 121 height 8
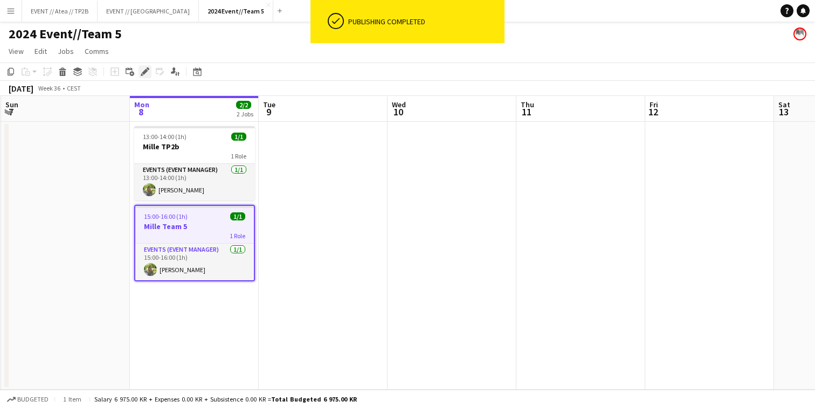
click at [149, 77] on div "Edit" at bounding box center [145, 71] width 13 height 13
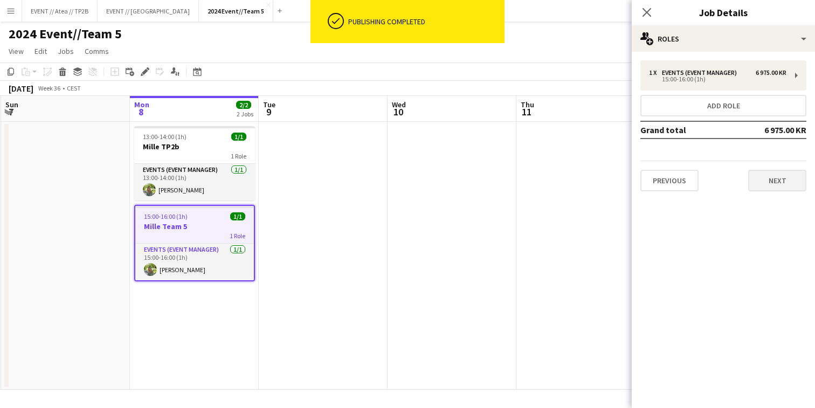
click at [790, 177] on button "Next" at bounding box center [777, 181] width 58 height 22
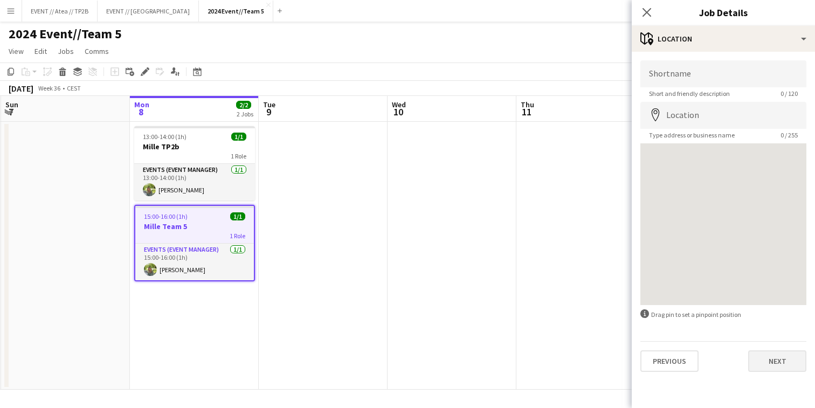
click at [777, 367] on button "Next" at bounding box center [777, 361] width 58 height 22
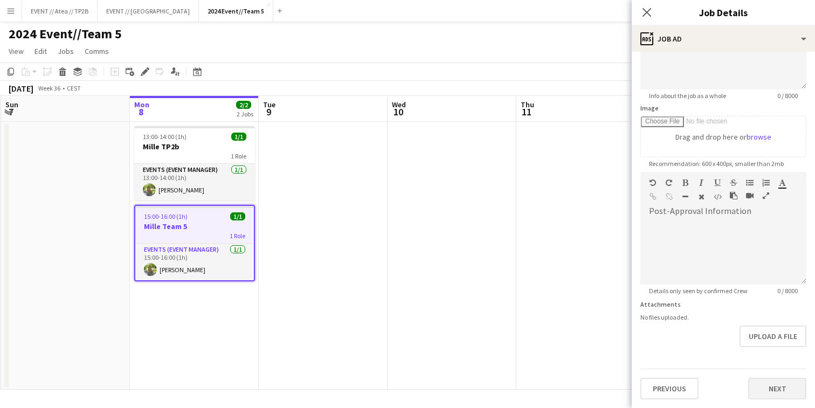
scroll to position [126, 0]
click at [776, 384] on button "Next" at bounding box center [777, 389] width 58 height 22
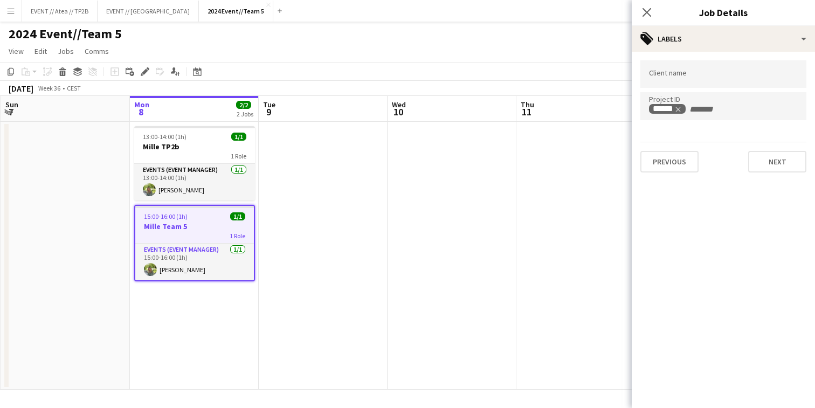
scroll to position [0, 0]
click at [173, 147] on h3 "Mille TP2b" at bounding box center [194, 147] width 121 height 10
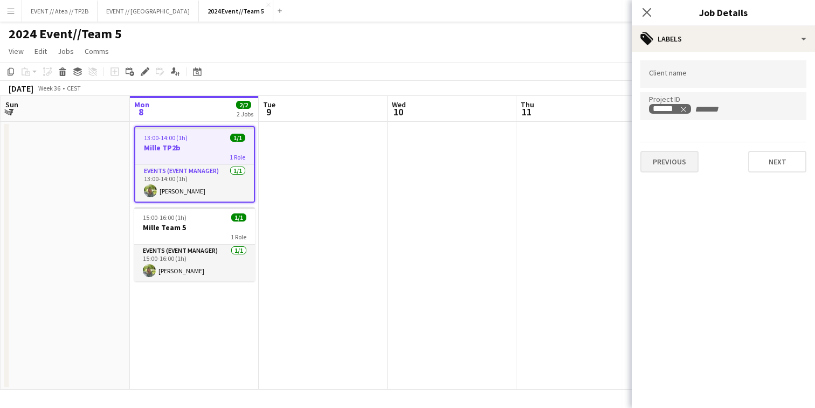
click at [680, 167] on button "Previous" at bounding box center [669, 162] width 58 height 22
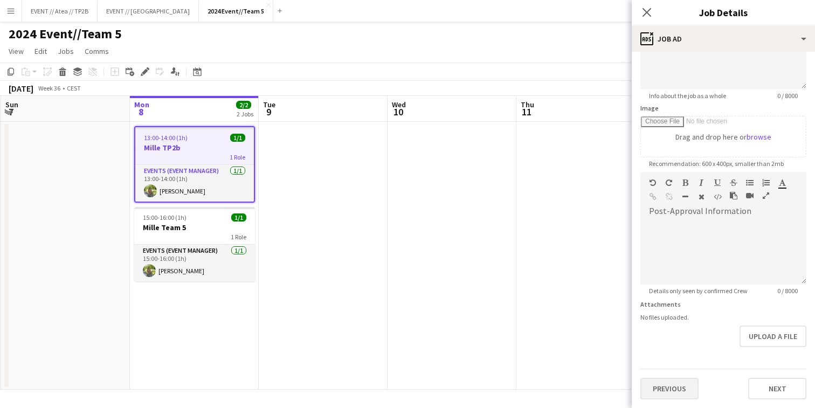
scroll to position [126, 0]
click at [649, 391] on button "Previous" at bounding box center [669, 389] width 58 height 22
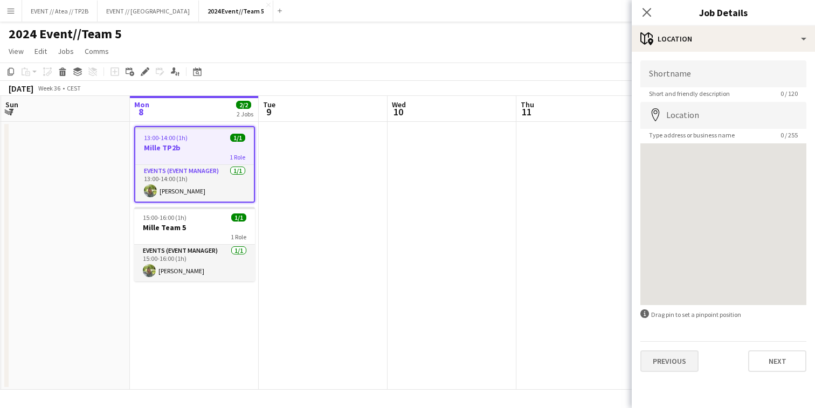
click at [662, 368] on button "Previous" at bounding box center [669, 361] width 58 height 22
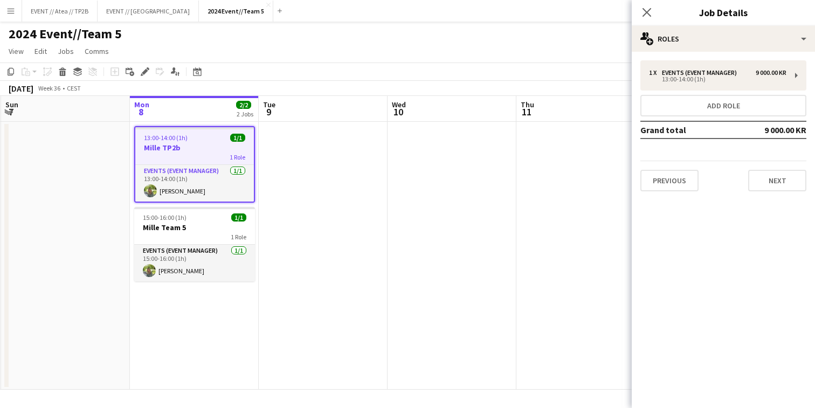
click at [535, 243] on app-date-cell at bounding box center [580, 256] width 129 height 268
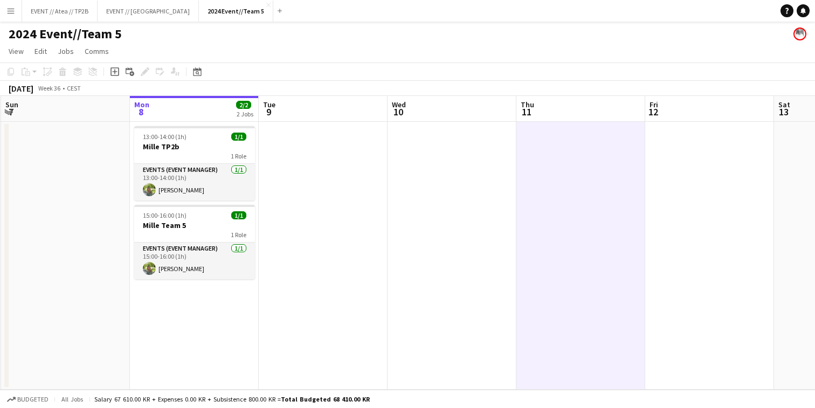
click at [557, 1] on app-navbar "Menu Boards Boards Boards All jobs Status Workforce Workforce My Workforce Recr…" at bounding box center [407, 11] width 815 height 22
